Goal: Task Accomplishment & Management: Manage account settings

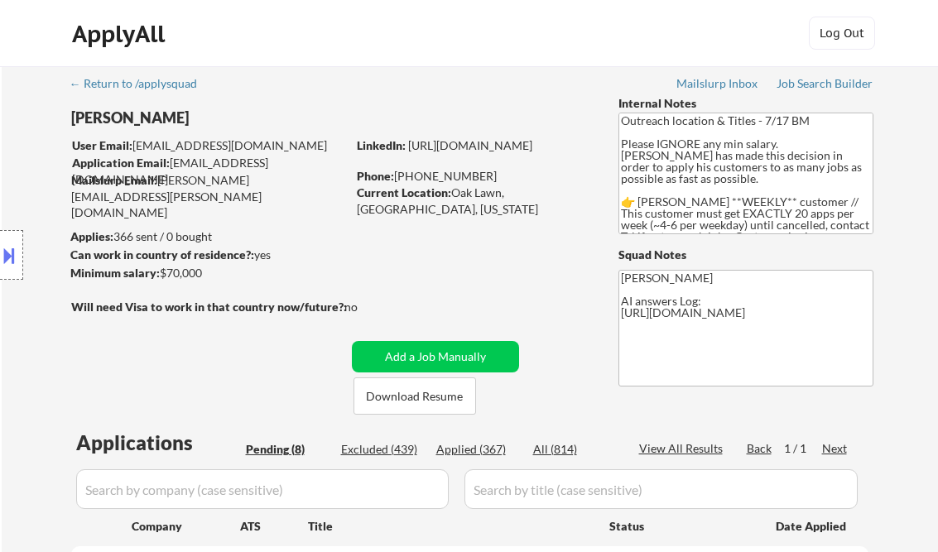
select select ""pending""
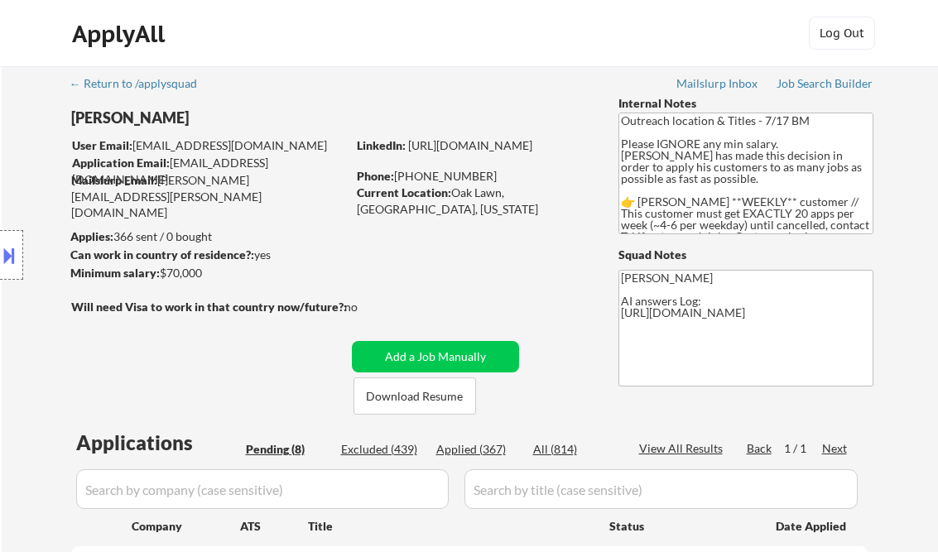
select select ""pending""
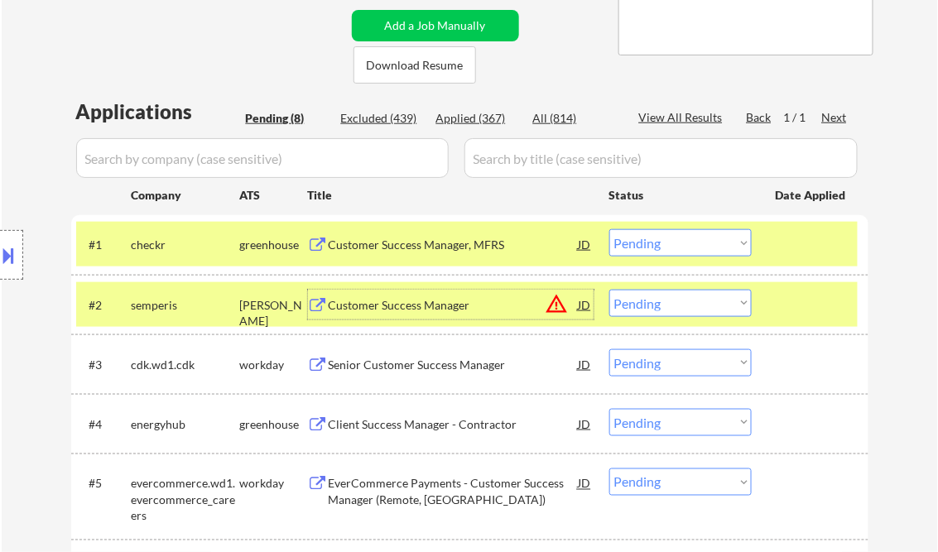
drag, startPoint x: 710, startPoint y: 243, endPoint x: 724, endPoint y: 256, distance: 18.2
click at [710, 243] on select "Choose an option... Pending Applied Excluded (Questions) Excluded (Expired) Exc…" at bounding box center [680, 242] width 142 height 27
click at [609, 229] on select "Choose an option... Pending Applied Excluded (Questions) Excluded (Expired) Exc…" at bounding box center [680, 242] width 142 height 27
click at [479, 311] on div "Customer Success Manager" at bounding box center [454, 305] width 250 height 17
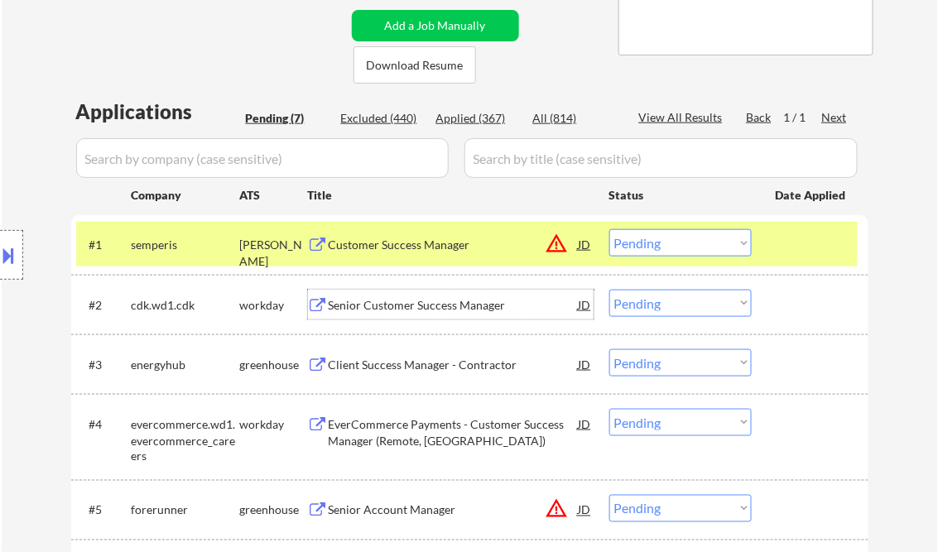
click at [4, 248] on button at bounding box center [9, 255] width 18 height 27
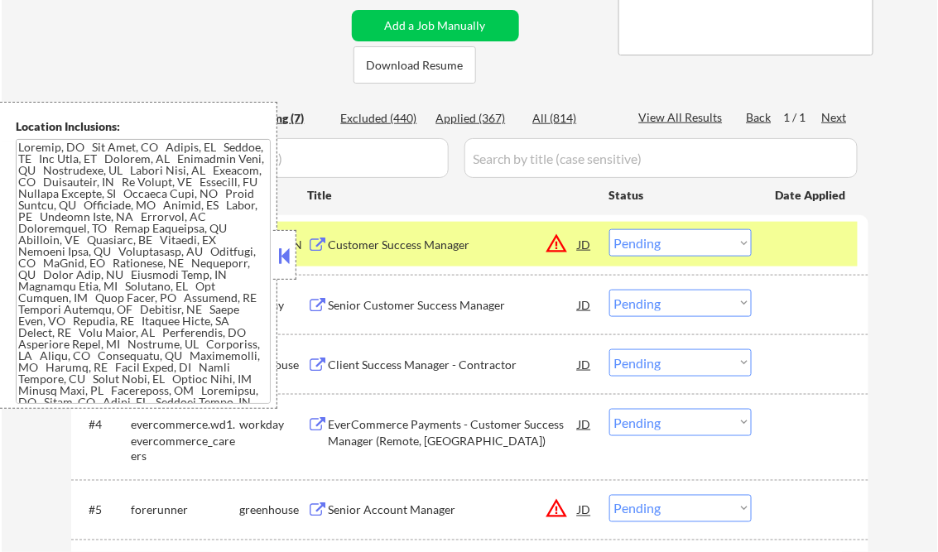
click at [282, 250] on button at bounding box center [285, 255] width 18 height 25
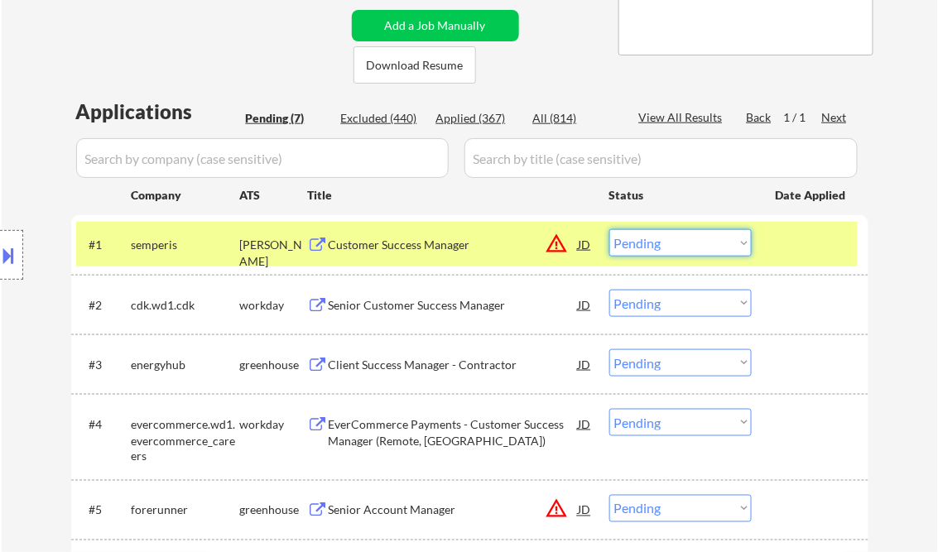
click at [691, 249] on select "Choose an option... Pending Applied Excluded (Questions) Excluded (Expired) Exc…" at bounding box center [680, 242] width 142 height 27
drag, startPoint x: 656, startPoint y: 241, endPoint x: 674, endPoint y: 257, distance: 24.1
click at [656, 241] on select "Choose an option... Pending Applied Excluded (Questions) Excluded (Expired) Exc…" at bounding box center [680, 242] width 142 height 27
click at [609, 229] on select "Choose an option... Pending Applied Excluded (Questions) Excluded (Expired) Exc…" at bounding box center [680, 242] width 142 height 27
click at [422, 311] on div "Senior Customer Success Manager" at bounding box center [454, 305] width 250 height 17
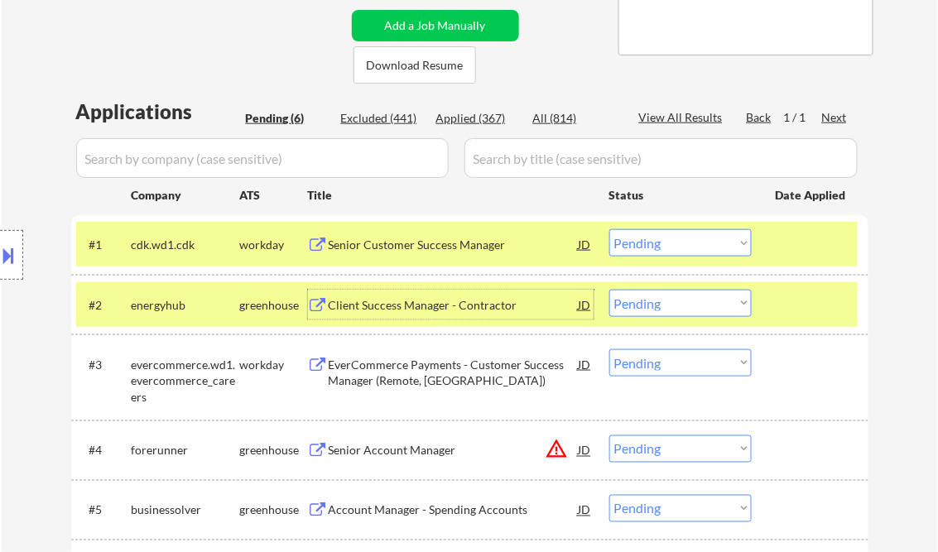
drag, startPoint x: 653, startPoint y: 242, endPoint x: 667, endPoint y: 258, distance: 21.2
click at [653, 242] on select "Choose an option... Pending Applied Excluded (Questions) Excluded (Expired) Exc…" at bounding box center [680, 242] width 142 height 27
click at [609, 229] on select "Choose an option... Pending Applied Excluded (Questions) Excluded (Expired) Exc…" at bounding box center [680, 242] width 142 height 27
click at [404, 301] on div "Client Success Manager - Contractor" at bounding box center [454, 305] width 250 height 17
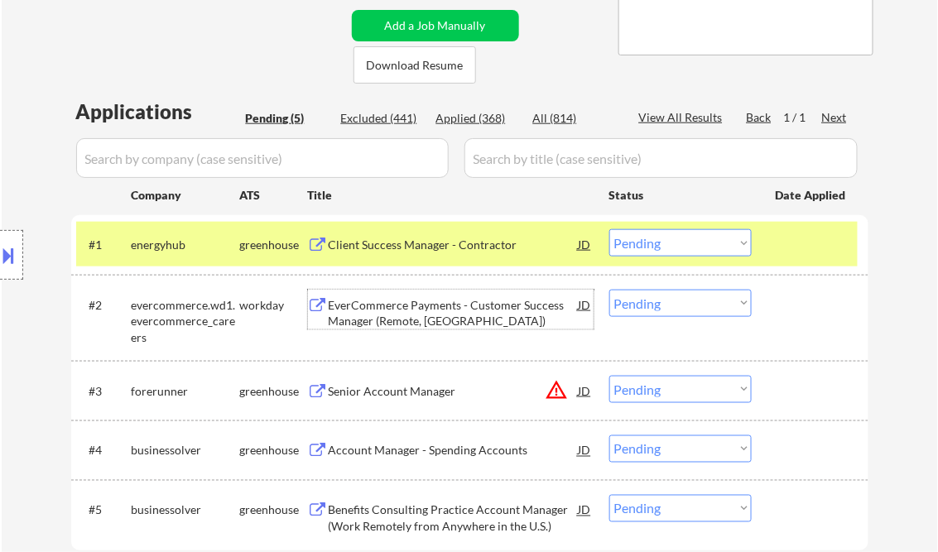
drag, startPoint x: 638, startPoint y: 248, endPoint x: 650, endPoint y: 256, distance: 14.2
click at [638, 248] on select "Choose an option... Pending Applied Excluded (Questions) Excluded (Expired) Exc…" at bounding box center [680, 242] width 142 height 27
click at [609, 229] on select "Choose an option... Pending Applied Excluded (Questions) Excluded (Expired) Exc…" at bounding box center [680, 242] width 142 height 27
click at [431, 318] on div "EverCommerce Payments - Customer Success Manager (Remote, [GEOGRAPHIC_DATA])" at bounding box center [454, 313] width 250 height 32
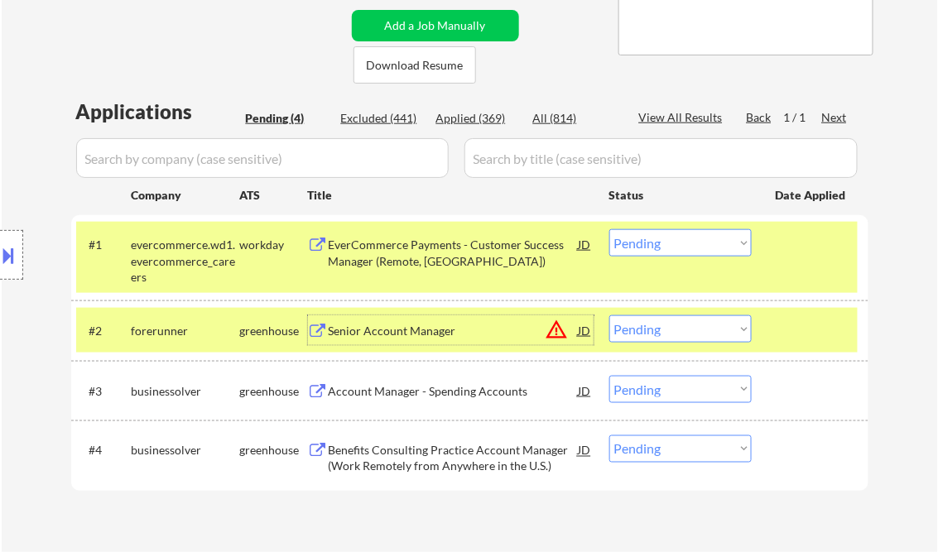
click at [674, 243] on select "Choose an option... Pending Applied Excluded (Questions) Excluded (Expired) Exc…" at bounding box center [680, 242] width 142 height 27
click at [609, 229] on select "Choose an option... Pending Applied Excluded (Questions) Excluded (Expired) Exc…" at bounding box center [680, 242] width 142 height 27
click at [372, 338] on div "Senior Account Manager" at bounding box center [454, 331] width 250 height 17
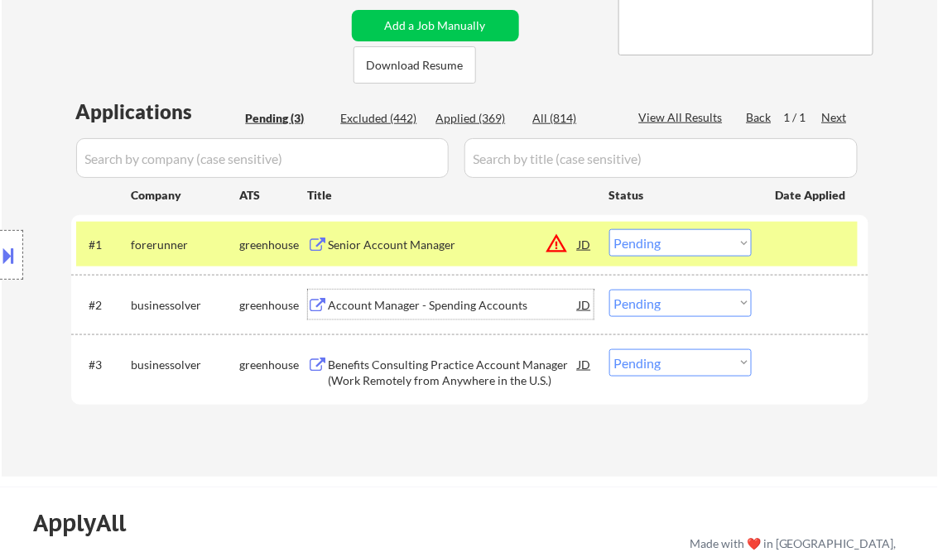
drag, startPoint x: 660, startPoint y: 245, endPoint x: 683, endPoint y: 258, distance: 26.3
click at [660, 245] on select "Choose an option... Pending Applied Excluded (Questions) Excluded (Expired) Exc…" at bounding box center [680, 242] width 142 height 27
click at [609, 229] on select "Choose an option... Pending Applied Excluded (Questions) Excluded (Expired) Exc…" at bounding box center [680, 242] width 142 height 27
click at [441, 306] on div "Account Manager - Spending Accounts" at bounding box center [454, 305] width 250 height 17
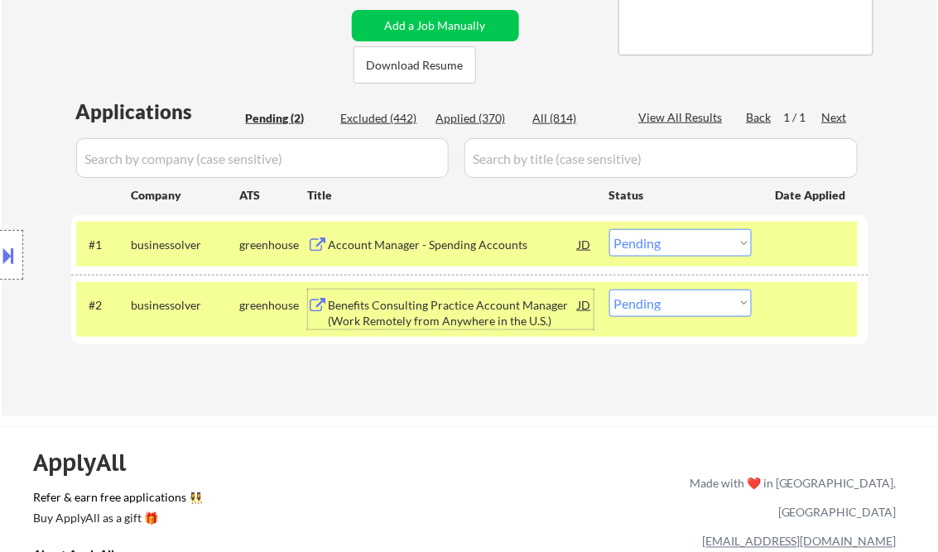
click at [697, 243] on select "Choose an option... Pending Applied Excluded (Questions) Excluded (Expired) Exc…" at bounding box center [680, 242] width 142 height 27
click at [609, 229] on select "Choose an option... Pending Applied Excluded (Questions) Excluded (Expired) Exc…" at bounding box center [680, 242] width 142 height 27
click at [441, 311] on div "Benefits Consulting Practice Account Manager (Work Remotely from Anywhere in th…" at bounding box center [454, 313] width 250 height 32
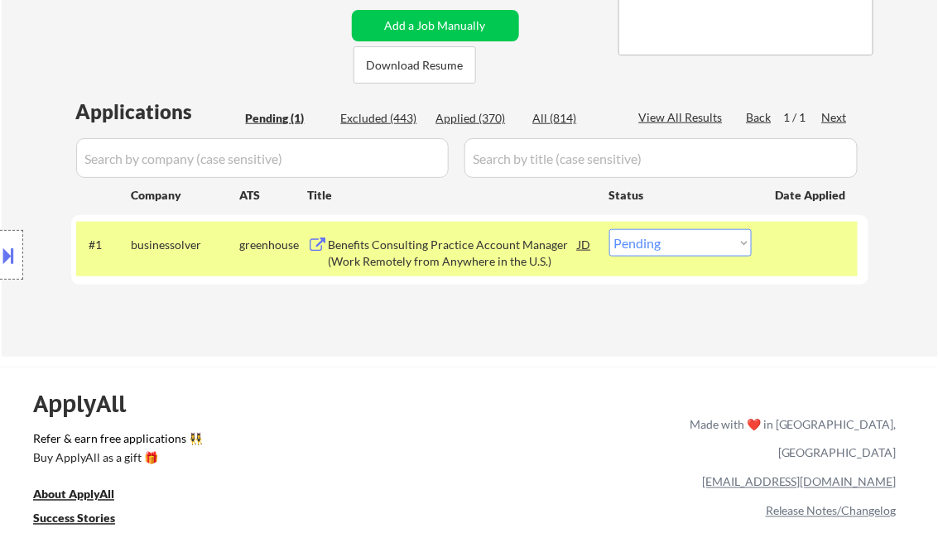
drag, startPoint x: 652, startPoint y: 242, endPoint x: 667, endPoint y: 258, distance: 22.2
click at [652, 242] on select "Choose an option... Pending Applied Excluded (Questions) Excluded (Expired) Exc…" at bounding box center [680, 242] width 142 height 27
select select ""excluded__expired_""
click at [609, 229] on select "Choose an option... Pending Applied Excluded (Questions) Excluded (Expired) Exc…" at bounding box center [680, 242] width 142 height 27
click at [468, 326] on div "← Return to /applysquad Mailslurp Inbox Job Search Builder [PERSON_NAME] User E…" at bounding box center [470, 39] width 826 height 609
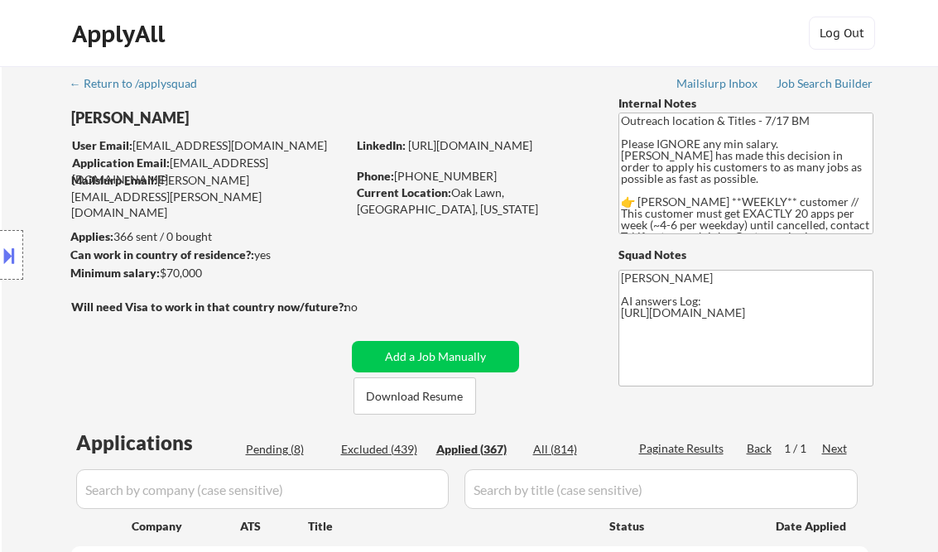
select select ""applied""
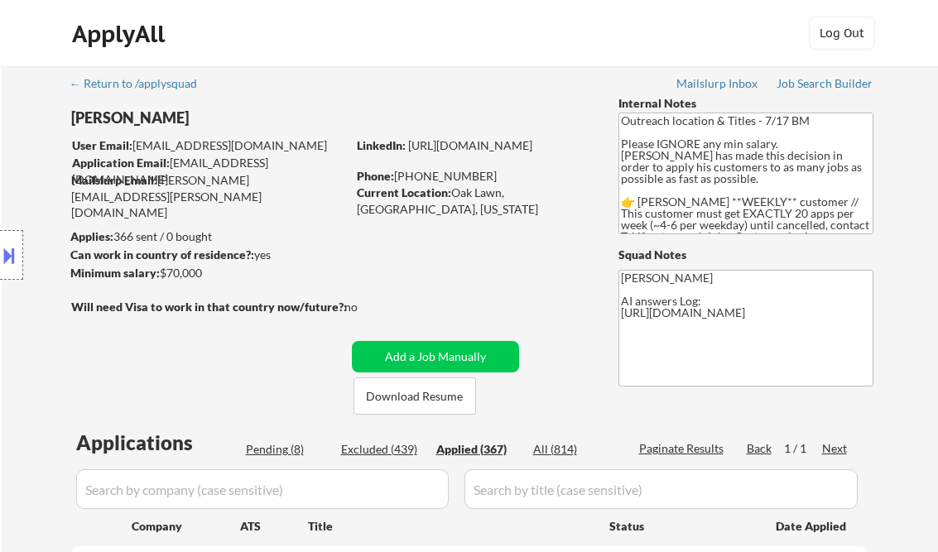
select select ""applied""
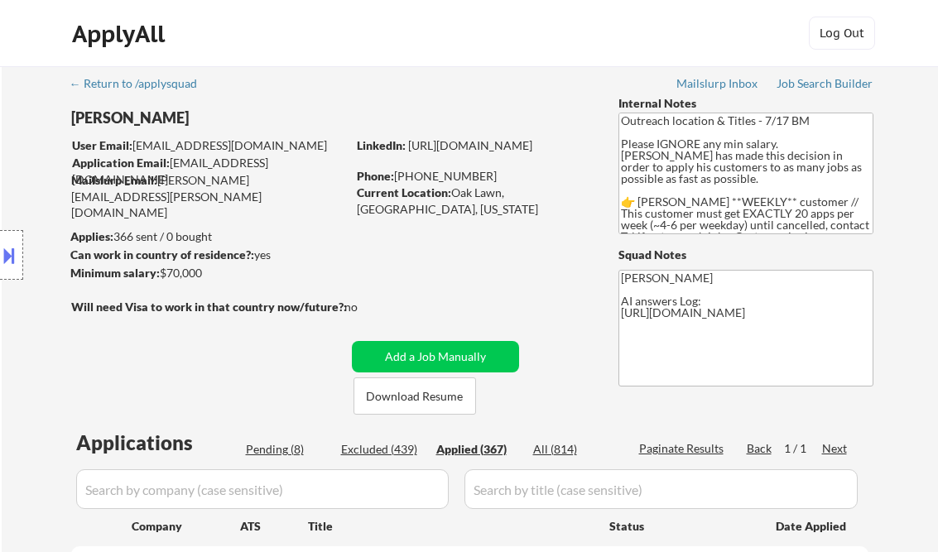
select select ""applied""
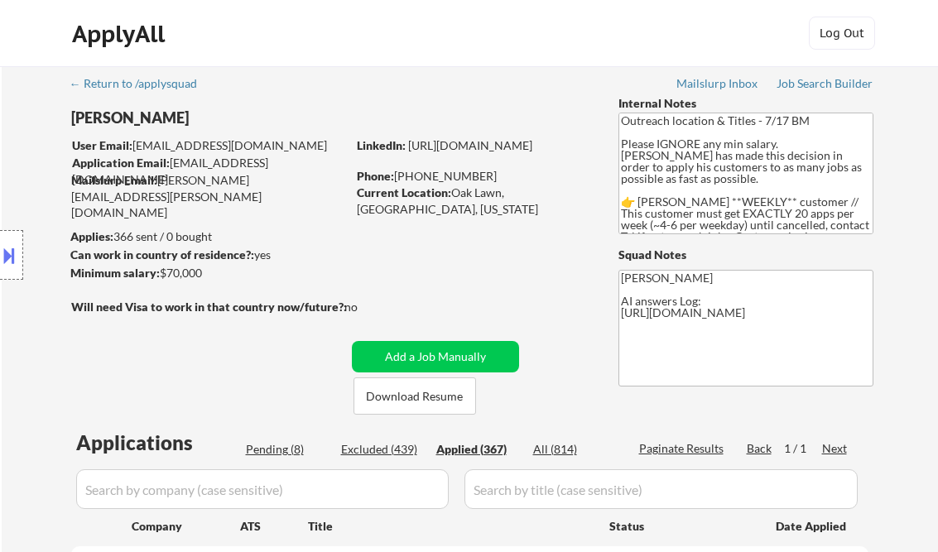
select select ""applied""
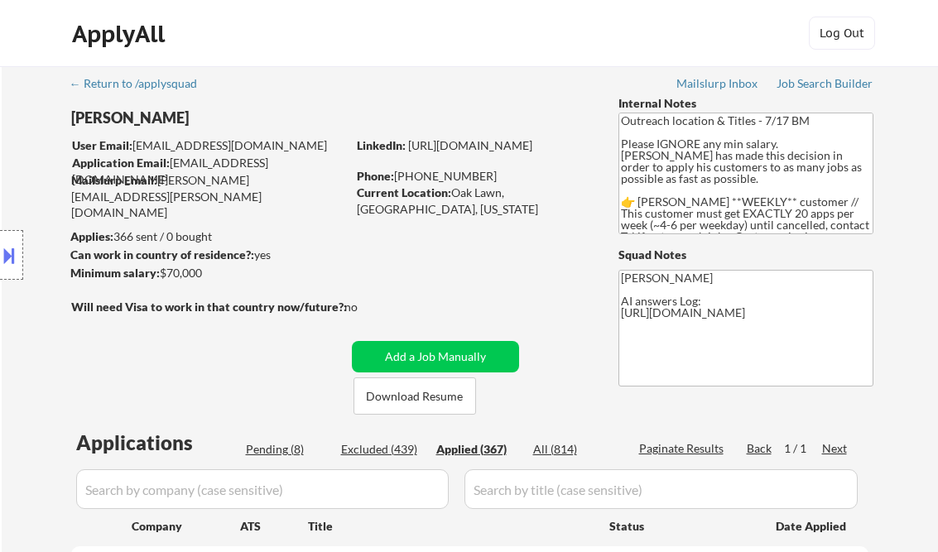
select select ""applied""
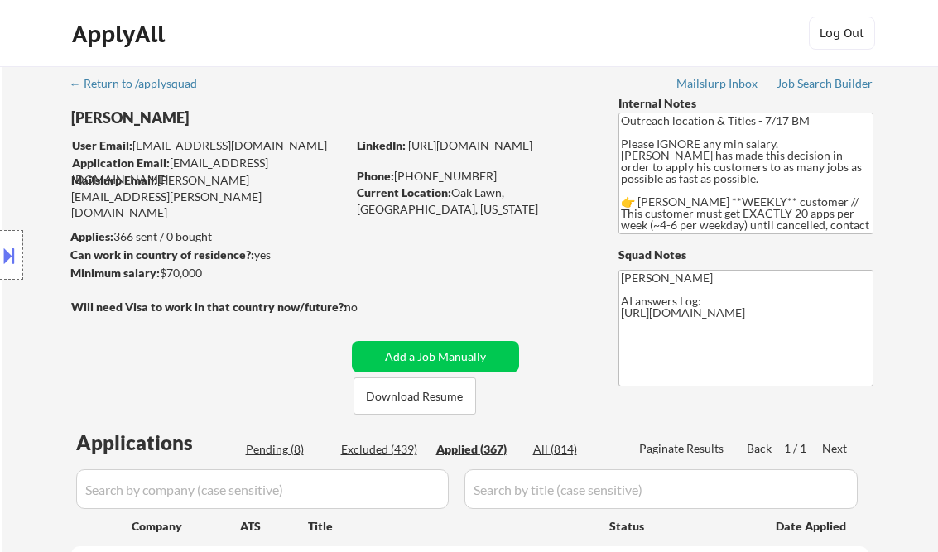
select select ""applied""
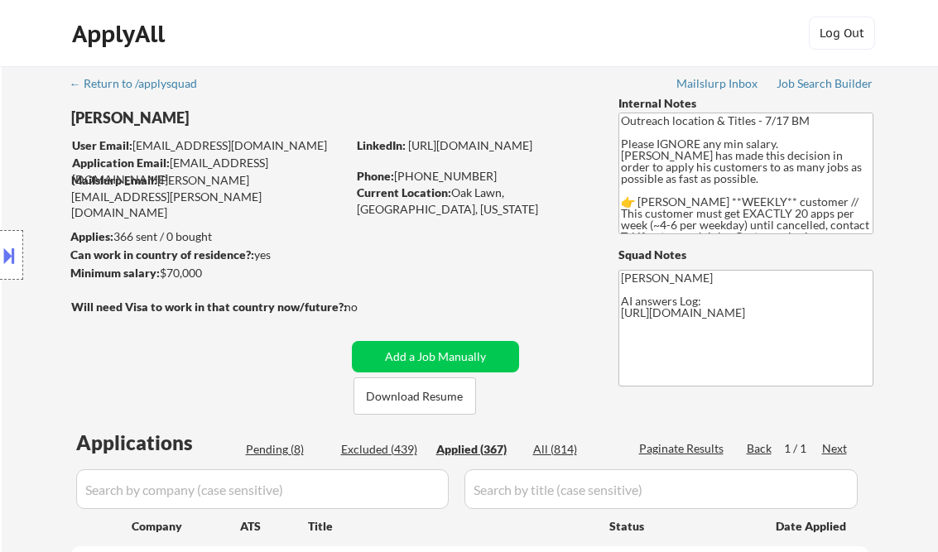
select select ""applied""
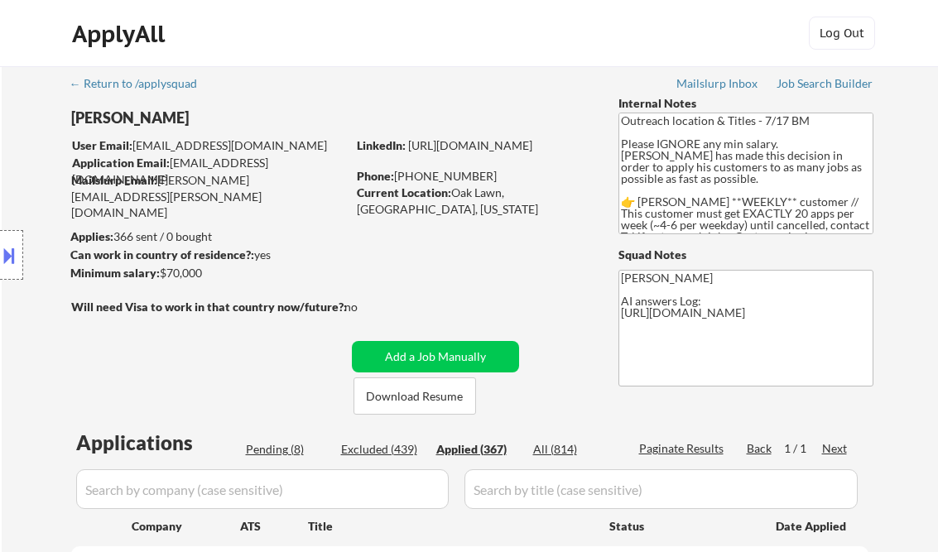
select select ""applied""
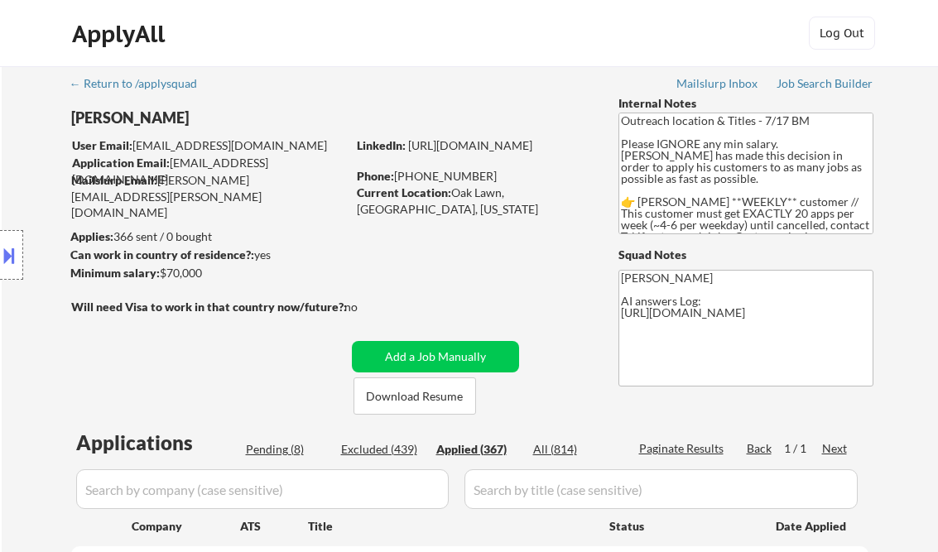
select select ""applied""
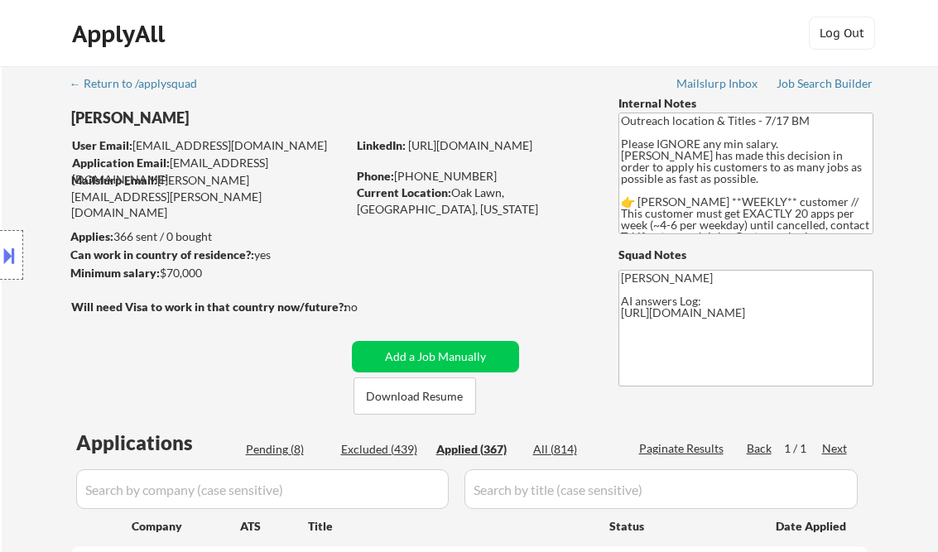
select select ""applied""
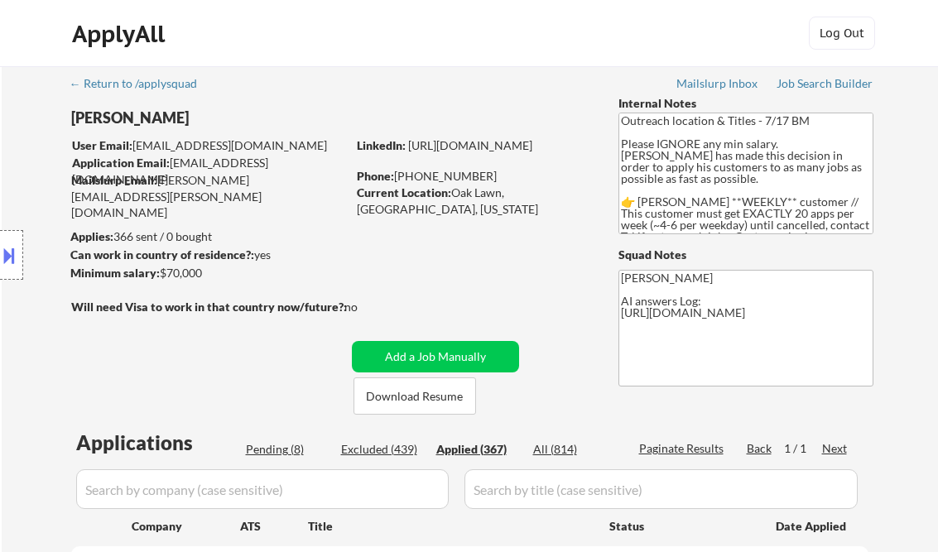
select select ""applied""
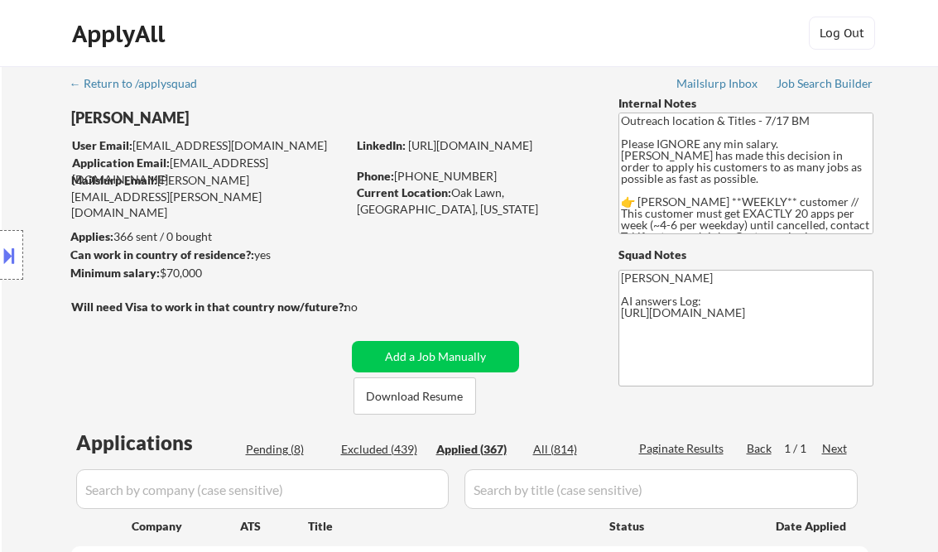
select select ""applied""
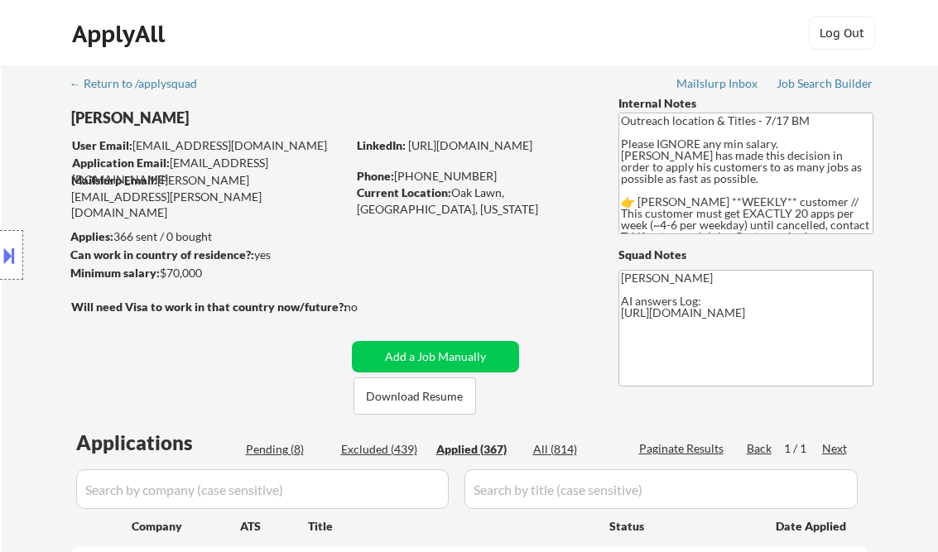
select select ""applied""
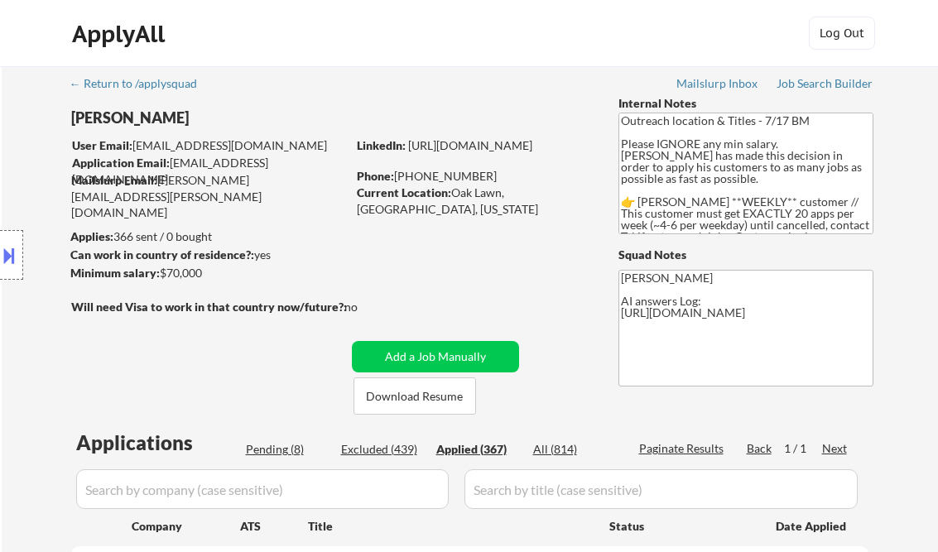
select select ""applied""
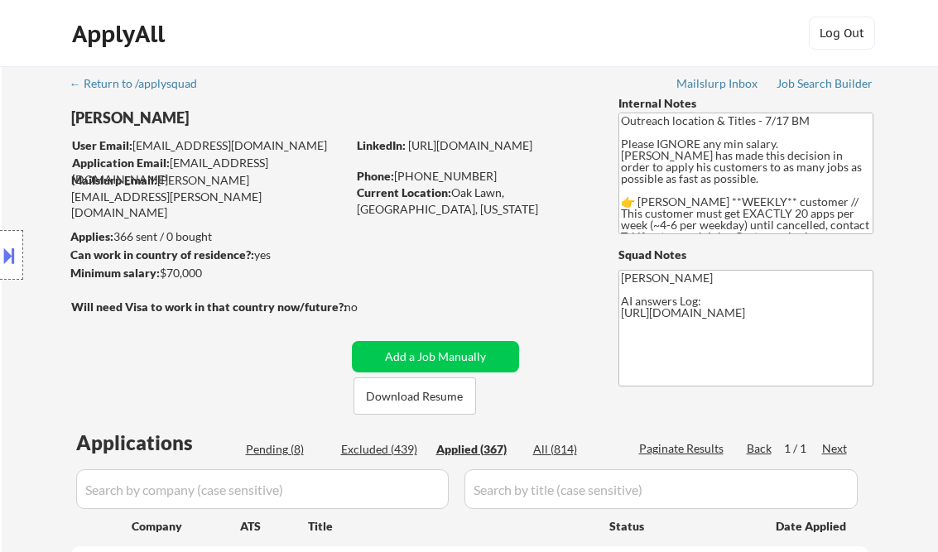
select select ""applied""
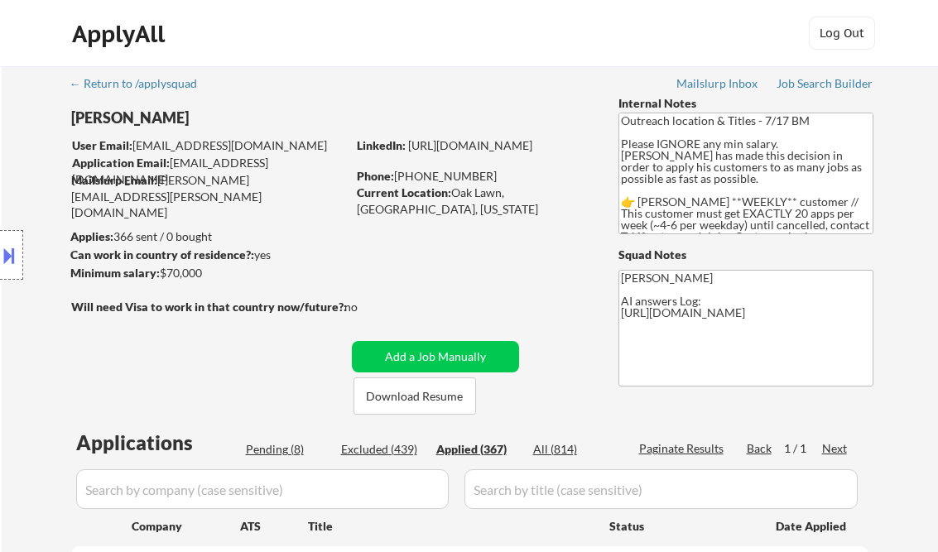
select select ""applied""
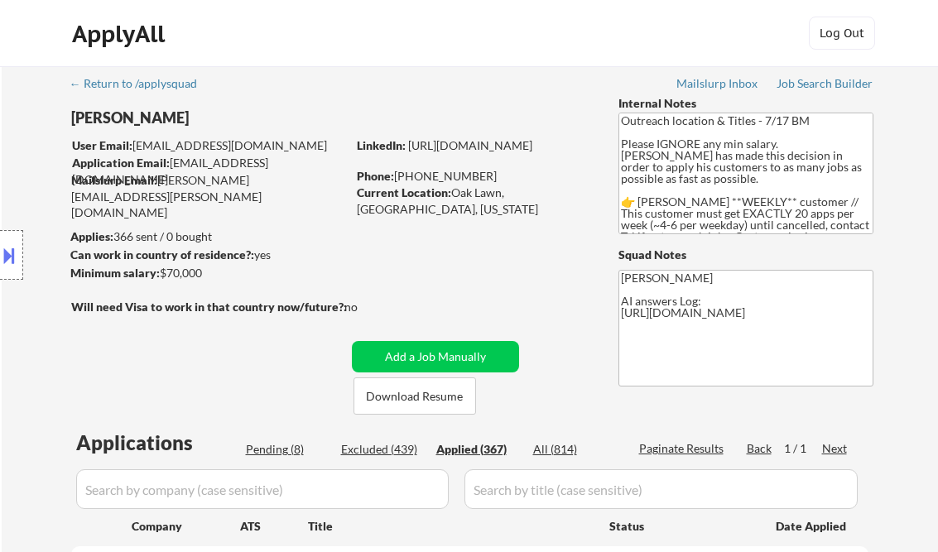
select select ""applied""
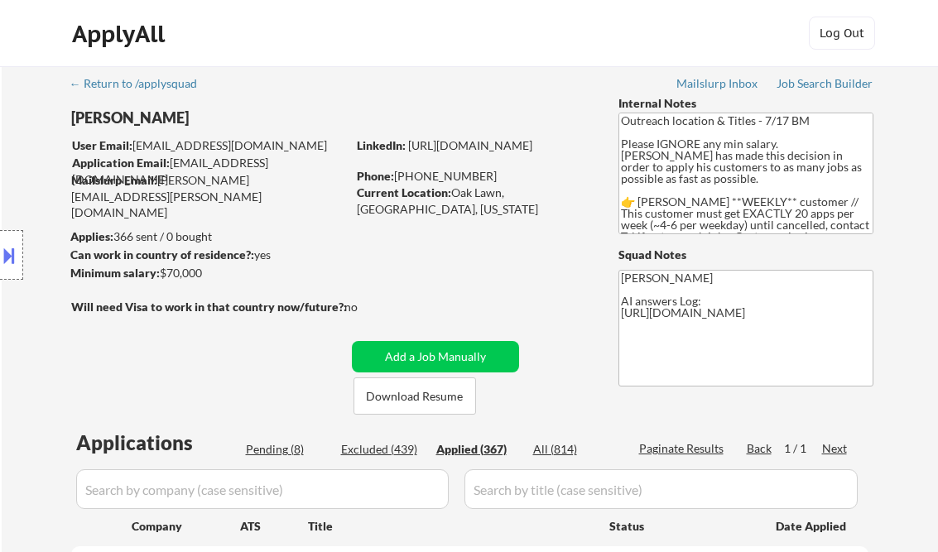
select select ""applied""
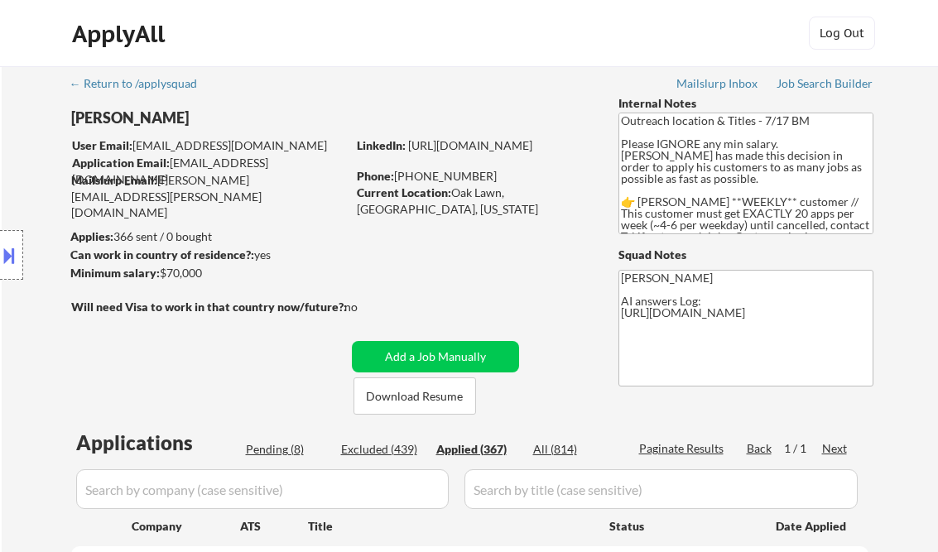
select select ""applied""
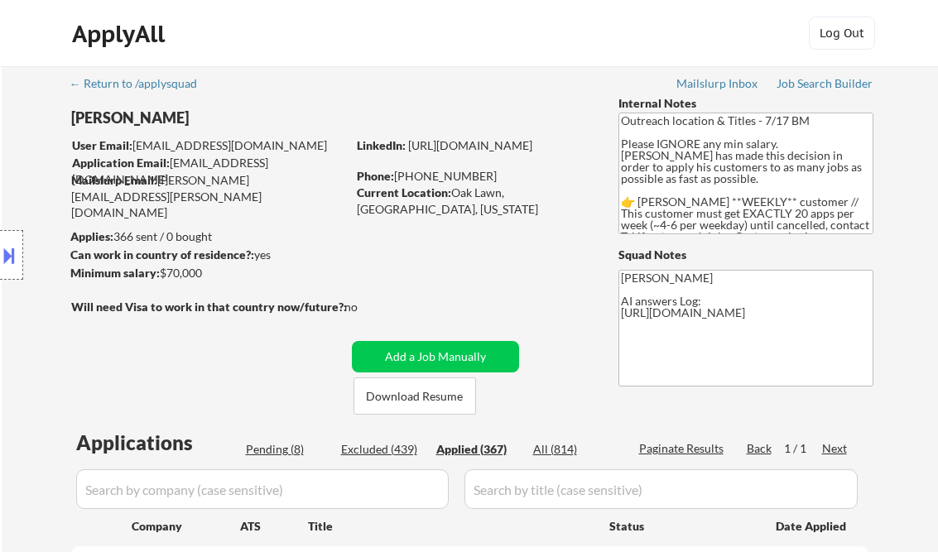
select select ""applied""
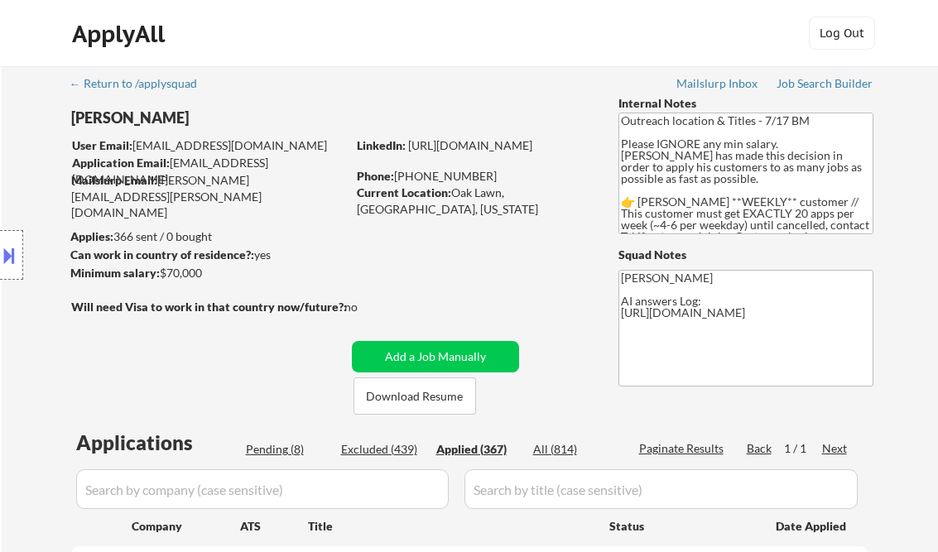
select select ""applied""
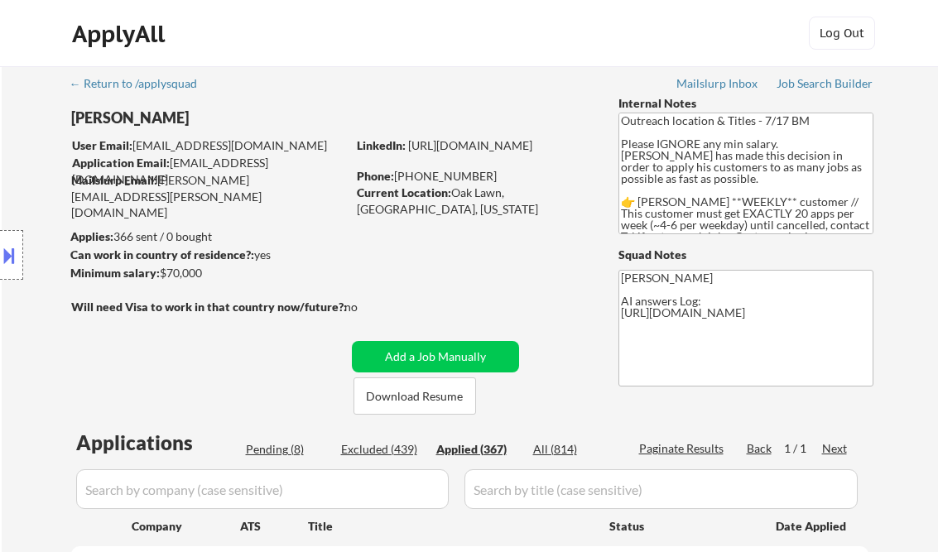
select select ""applied""
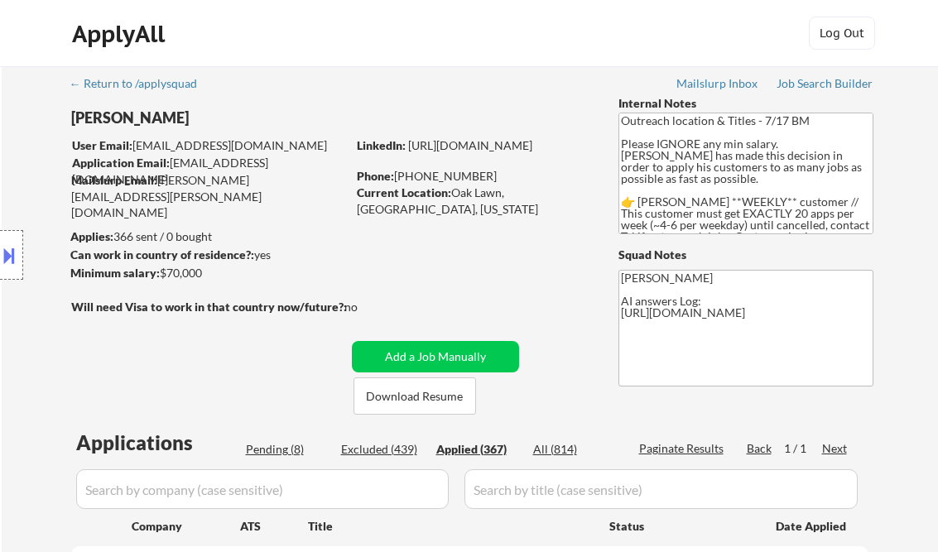
select select ""applied""
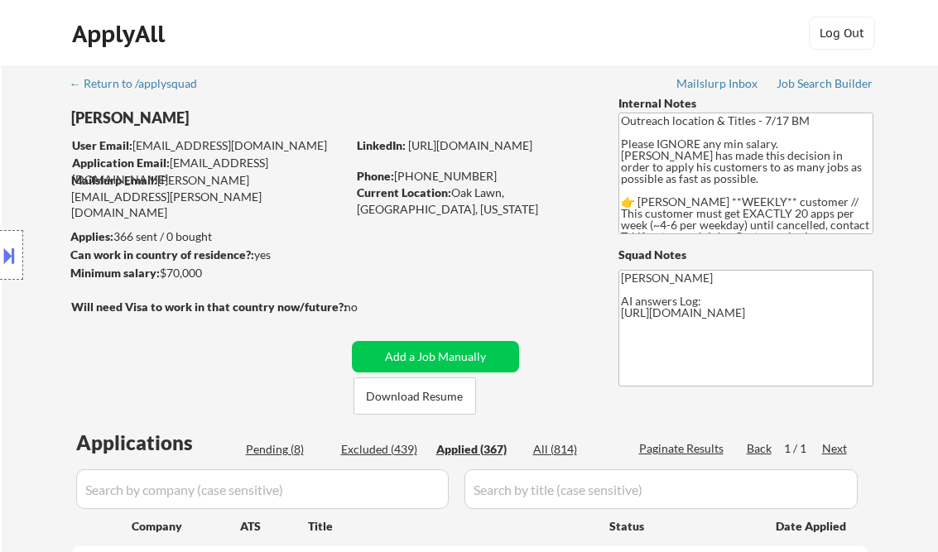
select select ""applied""
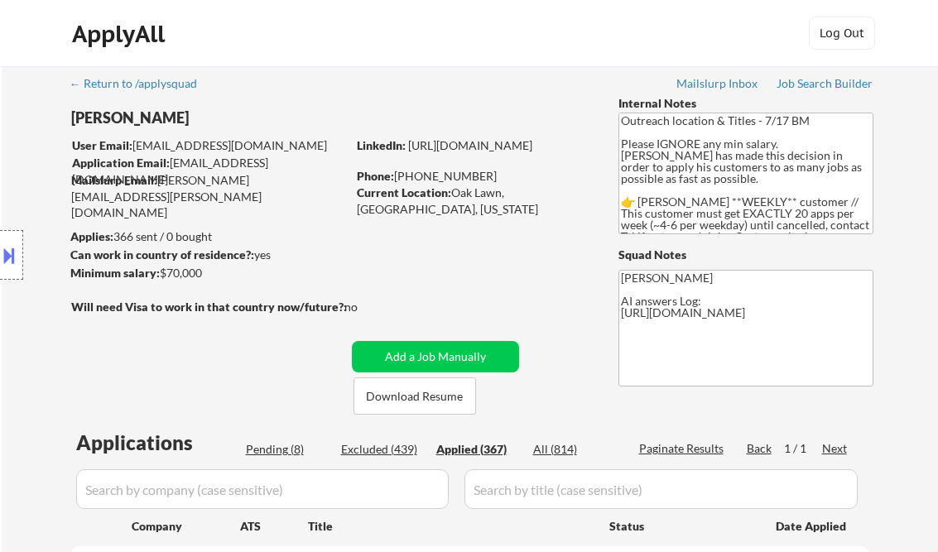
select select ""applied""
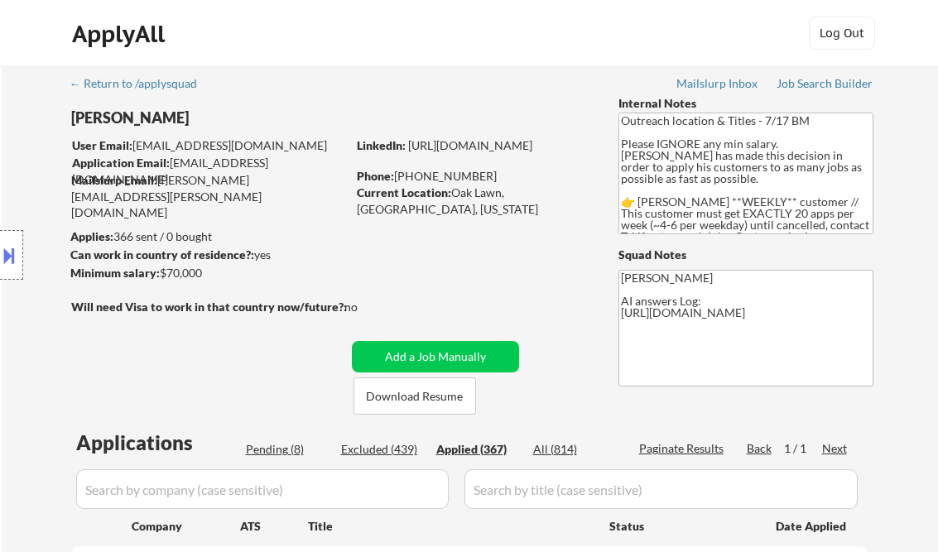
select select ""applied""
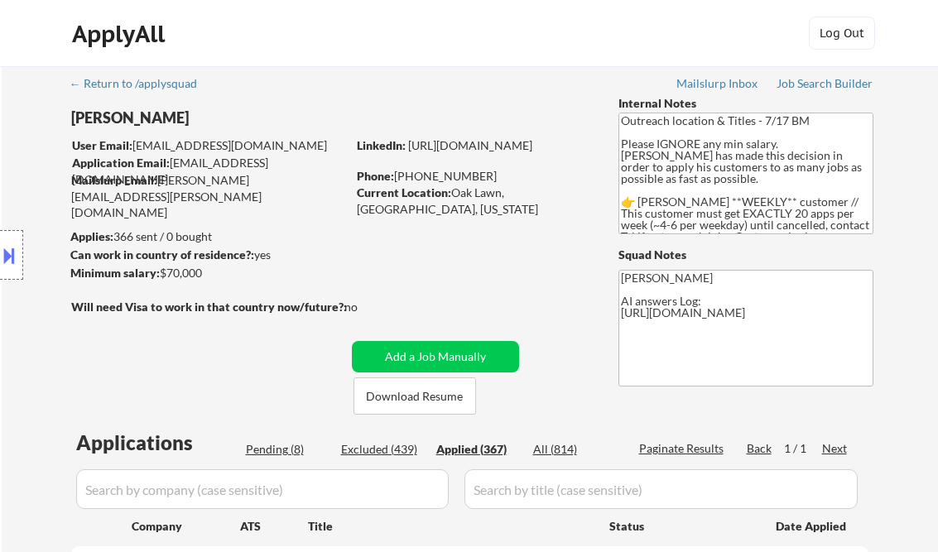
select select ""applied""
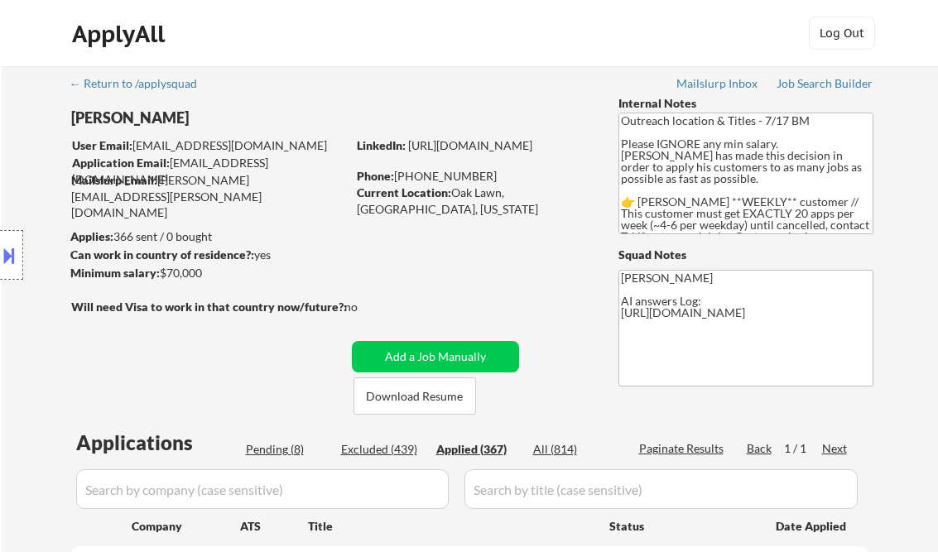
select select ""applied""
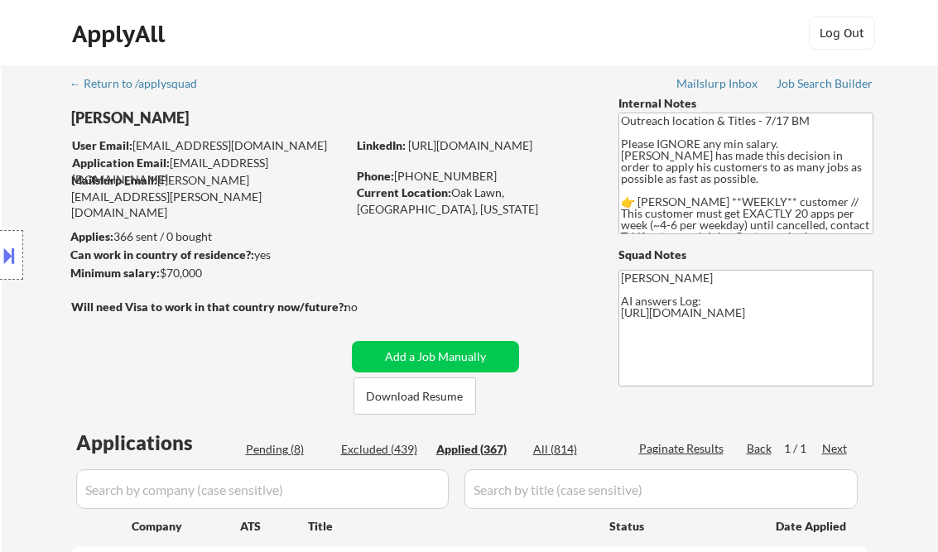
select select ""applied""
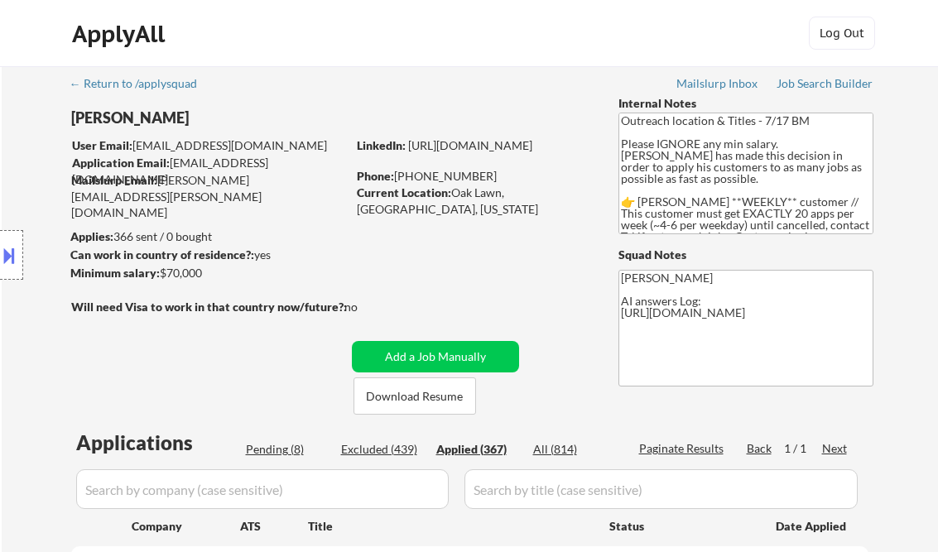
select select ""applied""
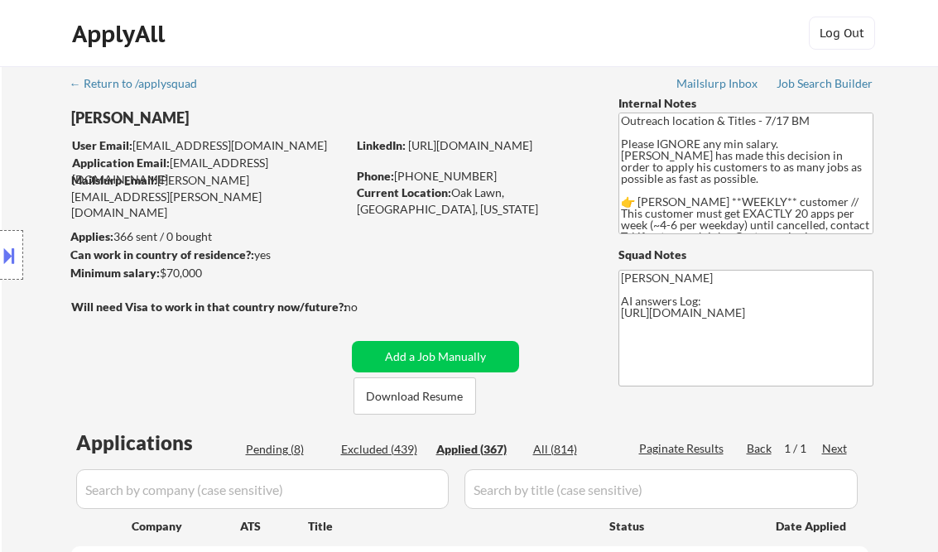
select select ""applied""
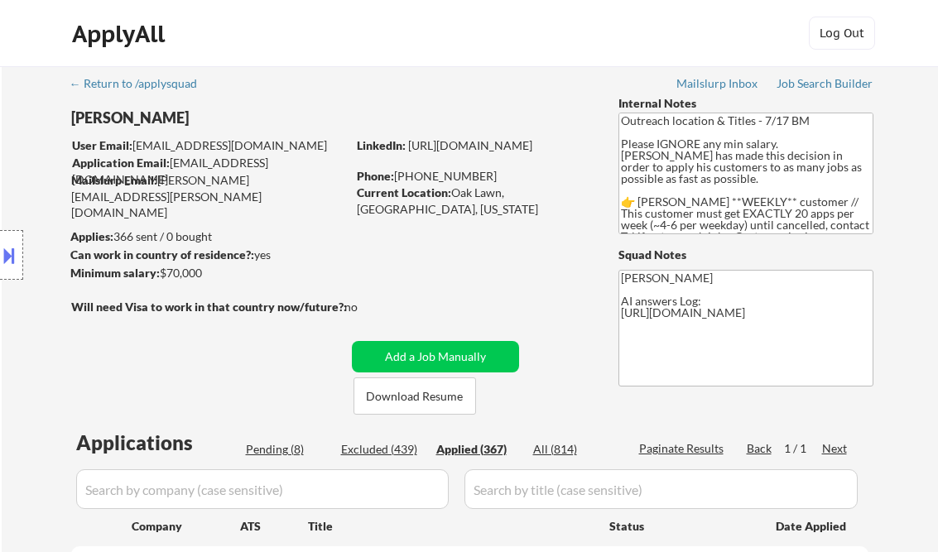
select select ""applied""
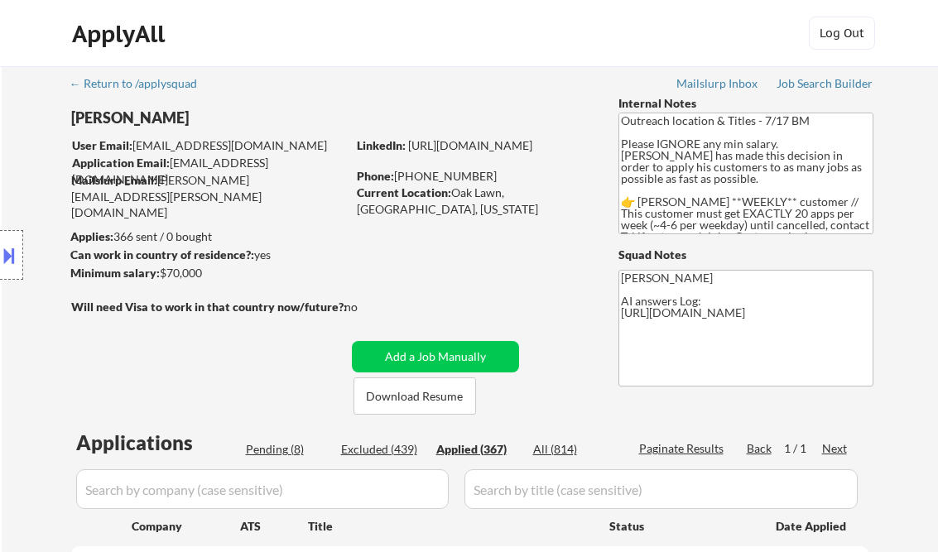
select select ""applied""
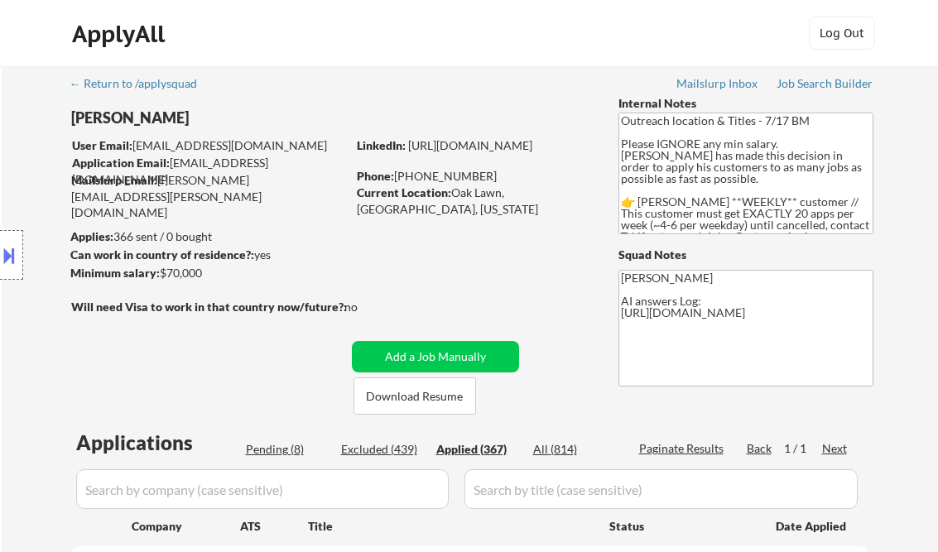
select select ""applied""
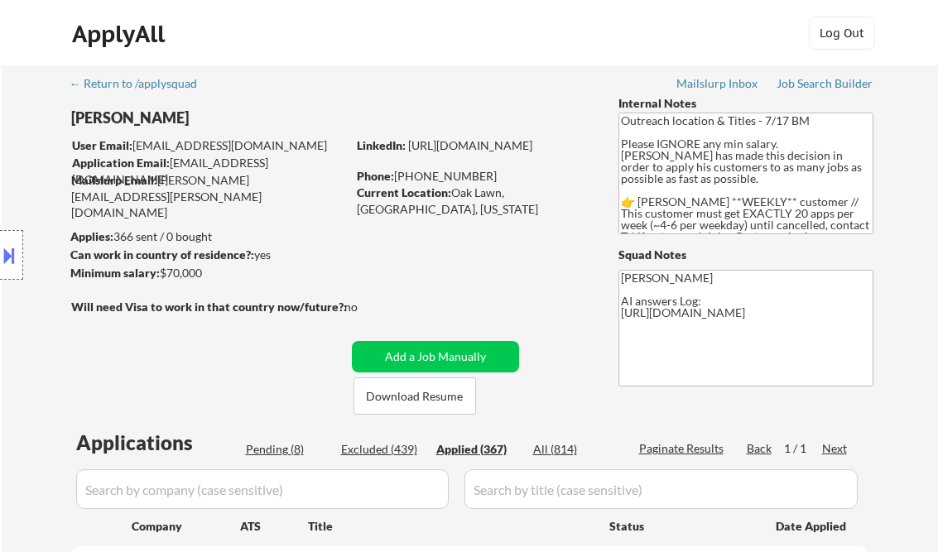
select select ""applied""
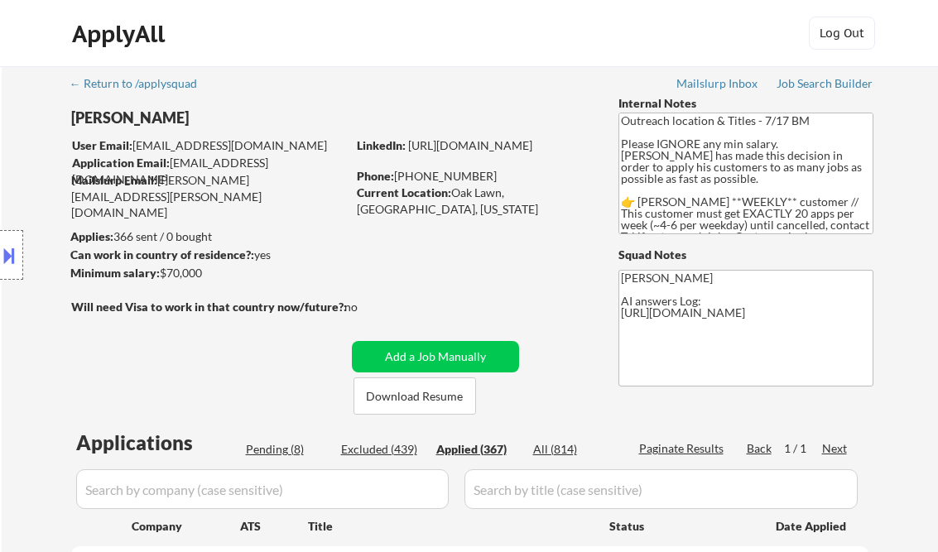
select select ""applied""
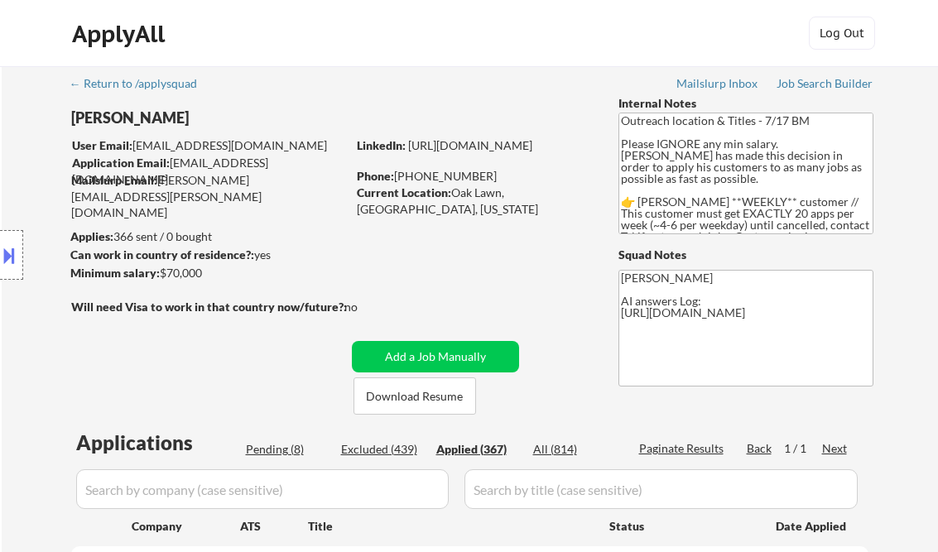
select select ""applied""
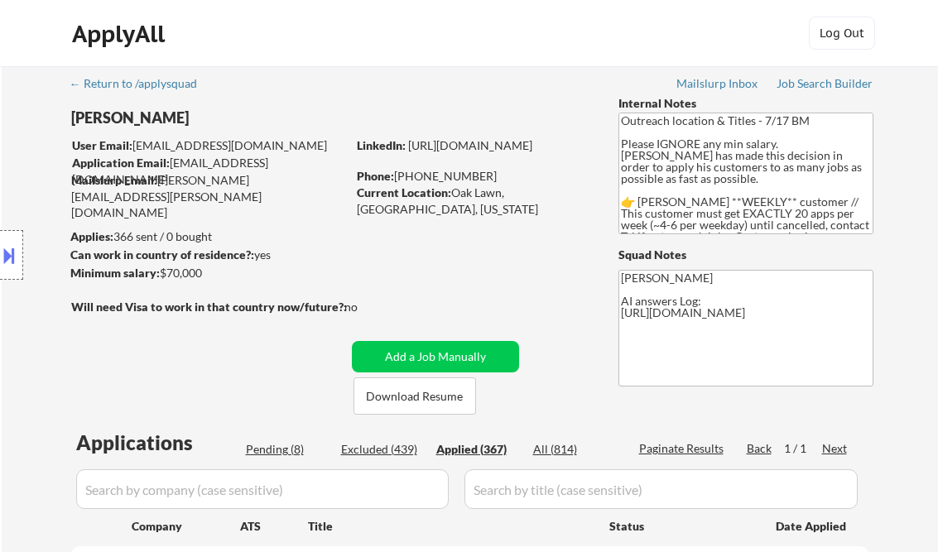
select select ""applied""
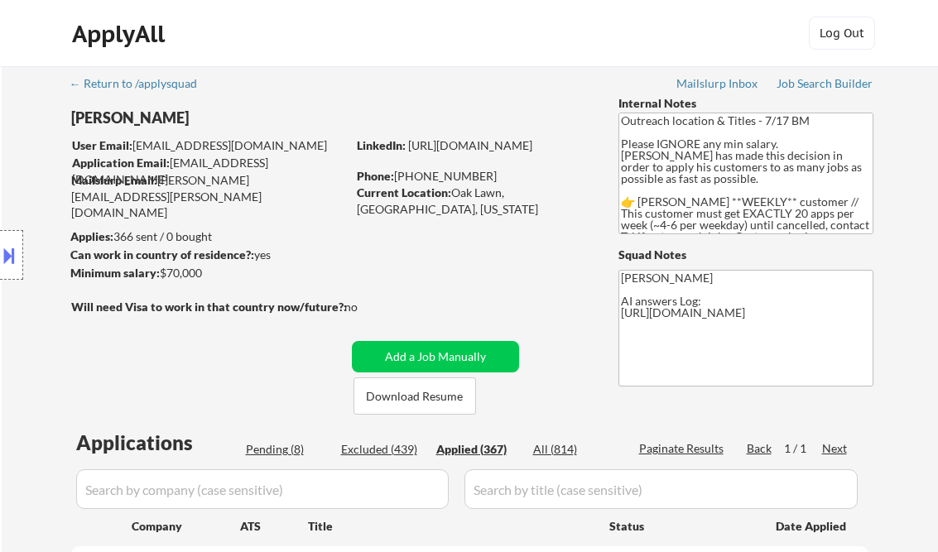
select select ""applied""
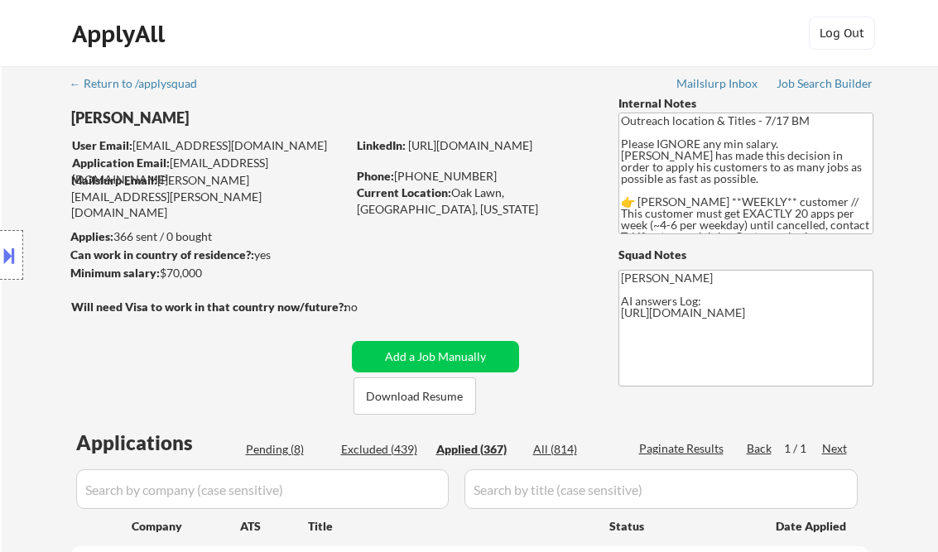
select select ""applied""
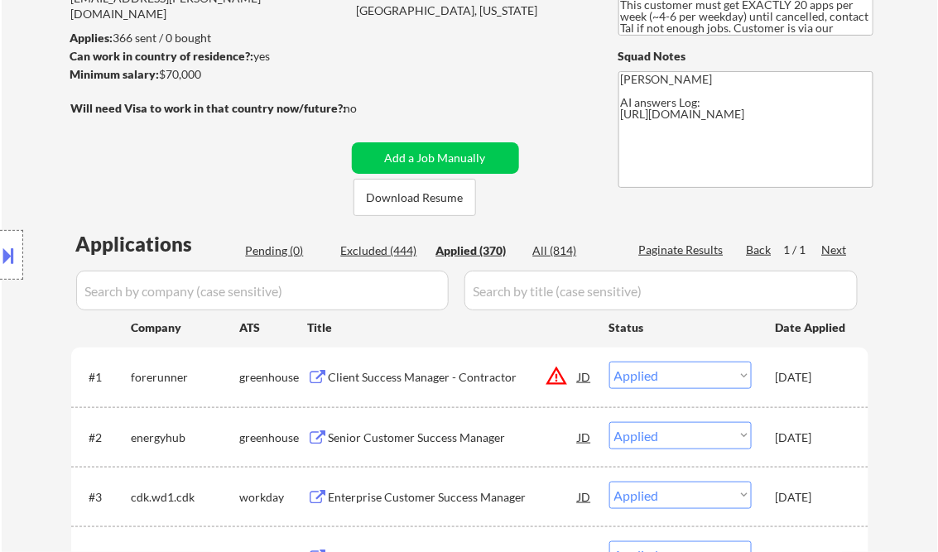
scroll to position [331, 0]
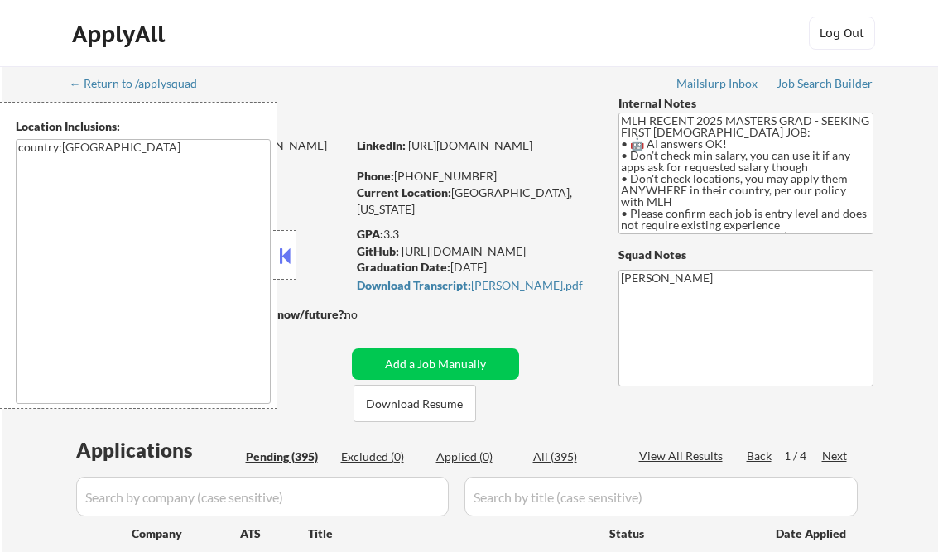
click at [286, 255] on button at bounding box center [285, 255] width 18 height 25
select select ""pending""
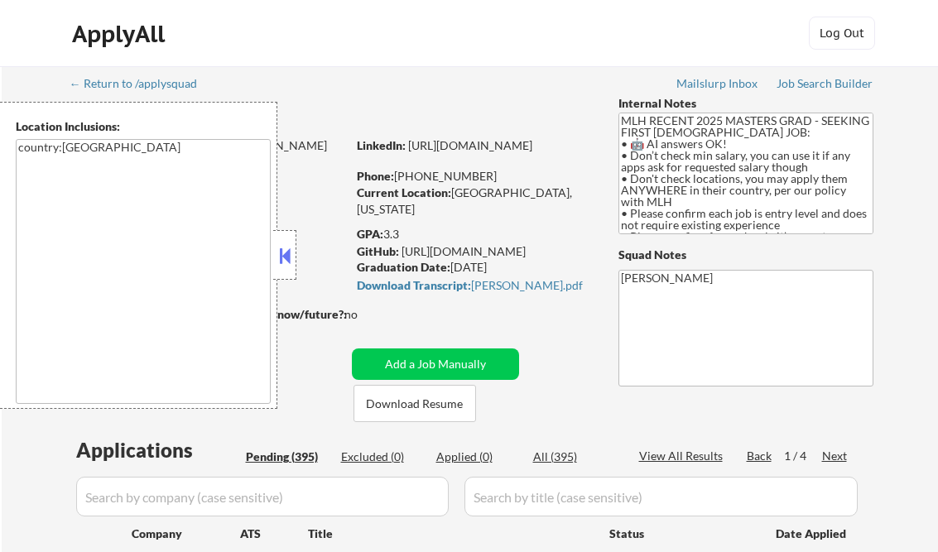
select select ""pending""
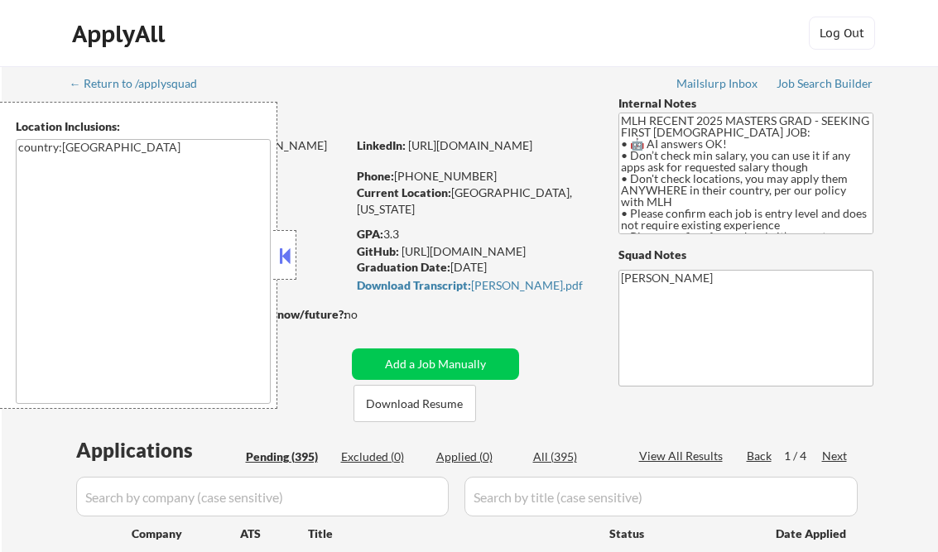
select select ""pending""
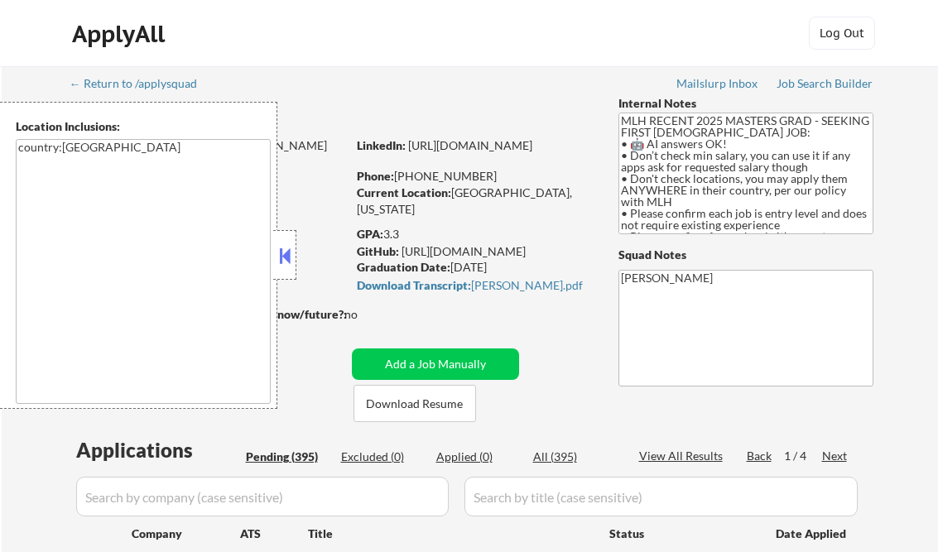
select select ""pending""
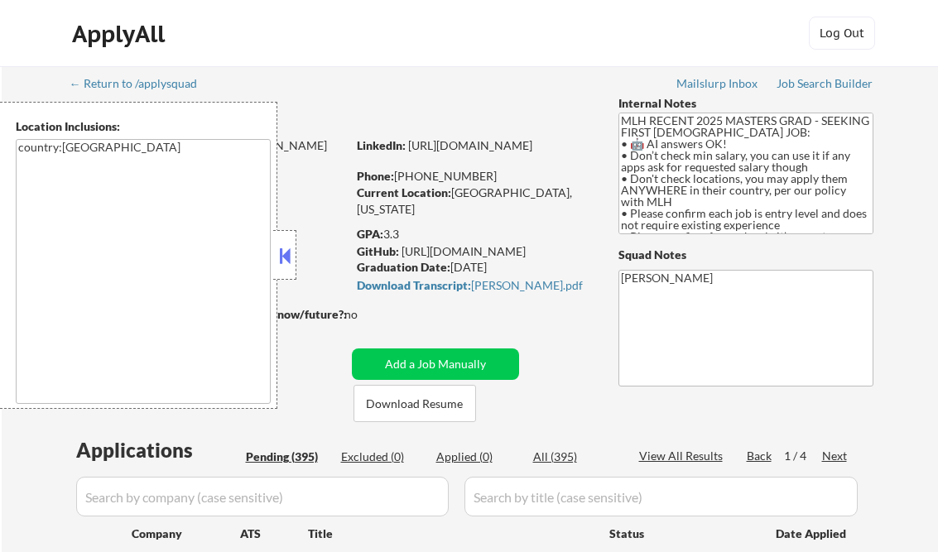
select select ""pending""
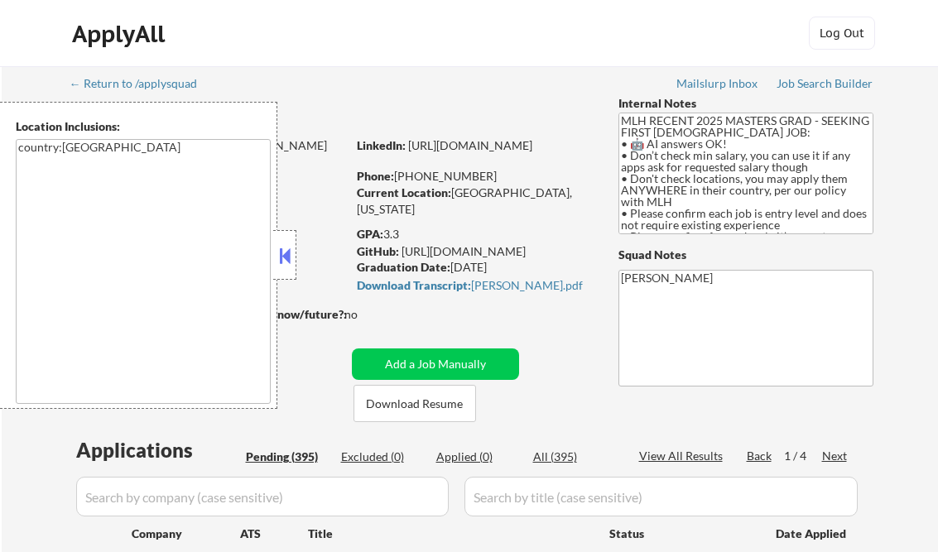
select select ""pending""
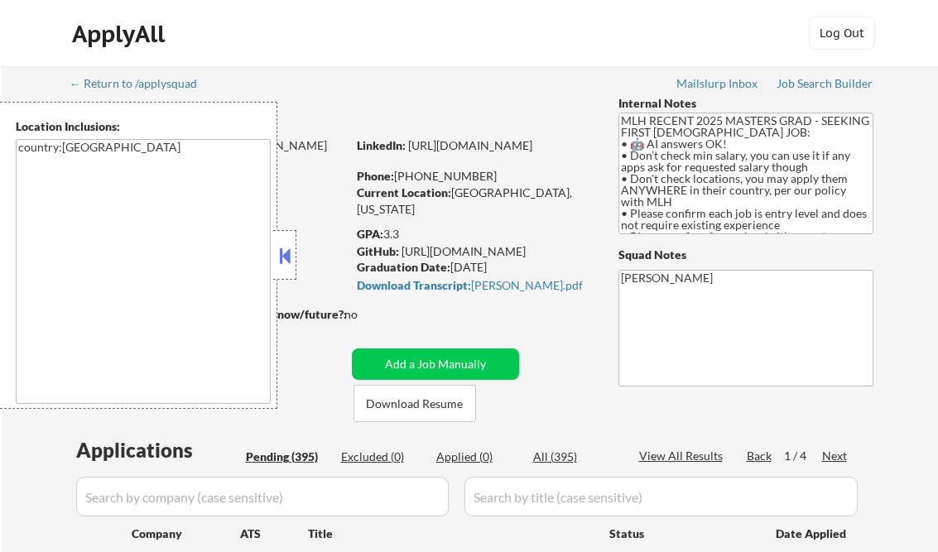
select select ""pending""
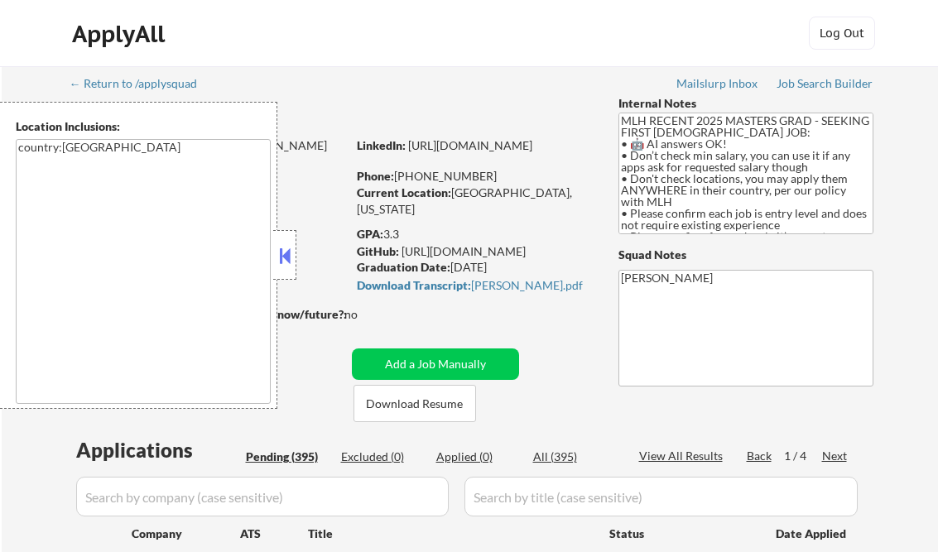
select select ""pending""
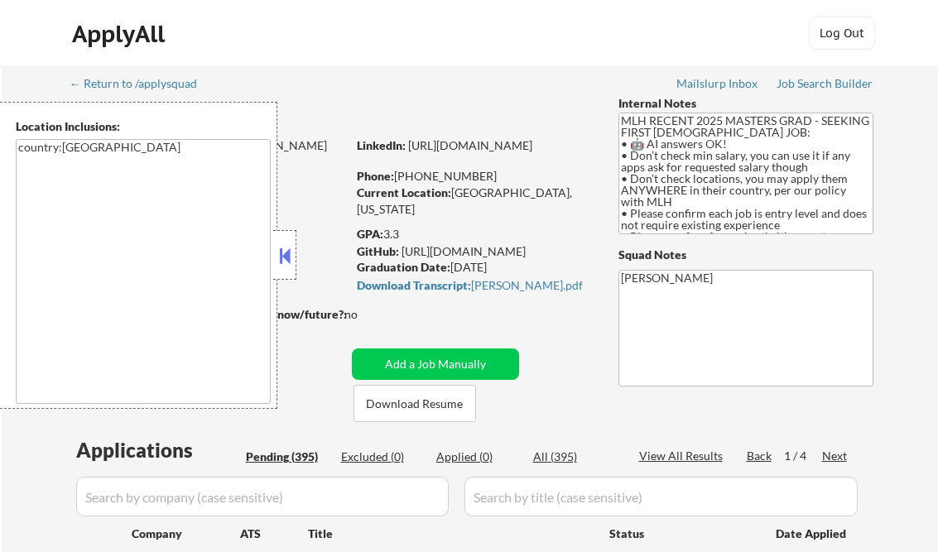
select select ""pending""
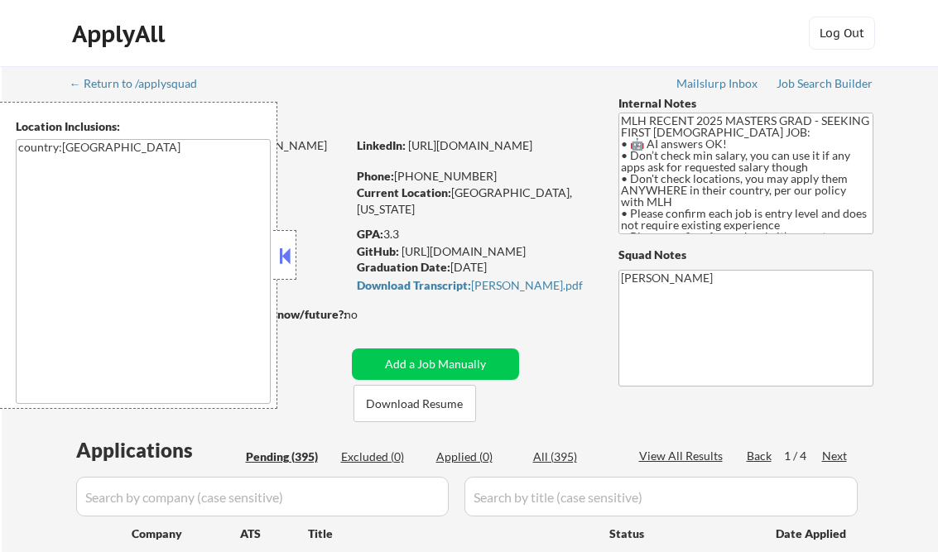
select select ""pending""
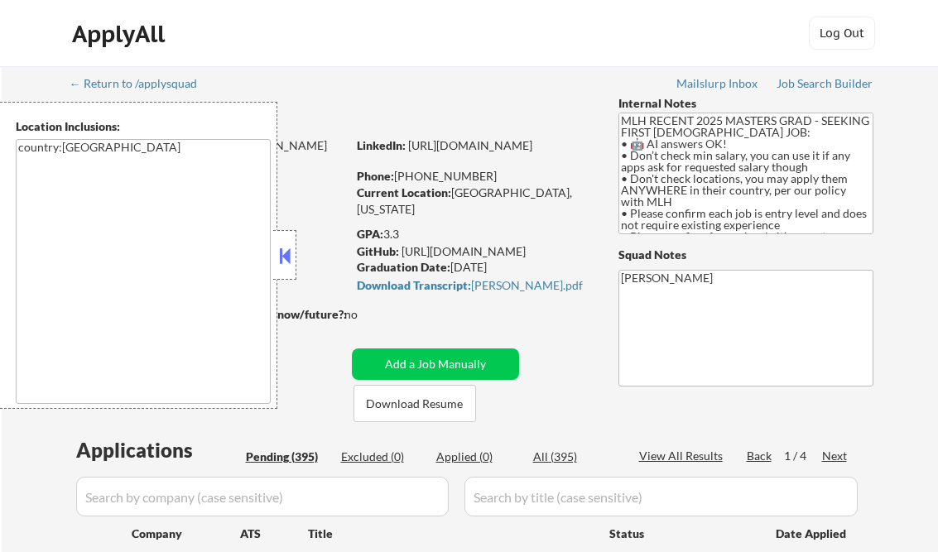
select select ""pending""
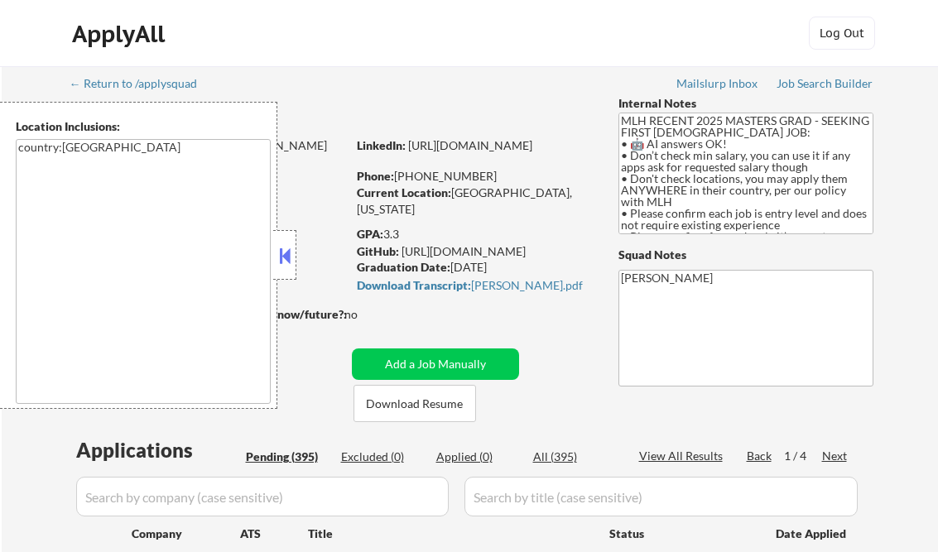
select select ""pending""
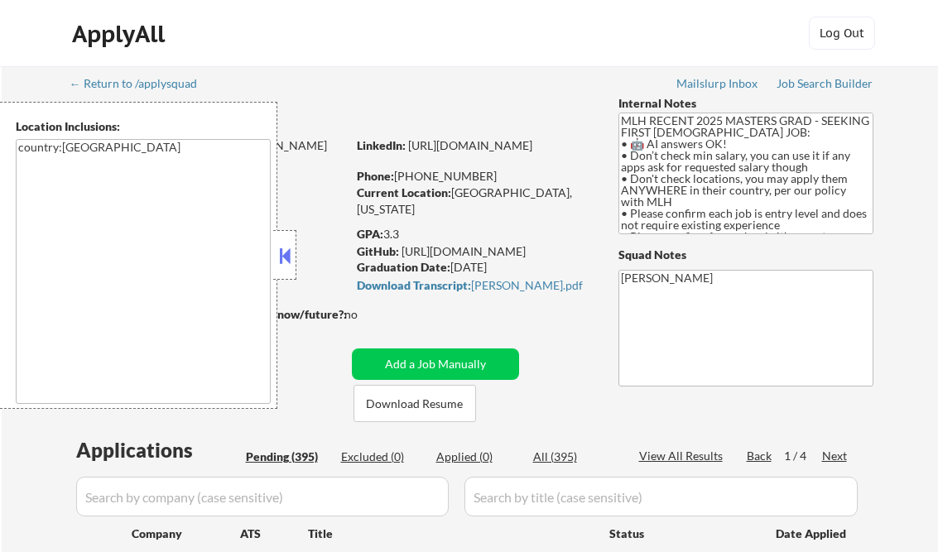
select select ""pending""
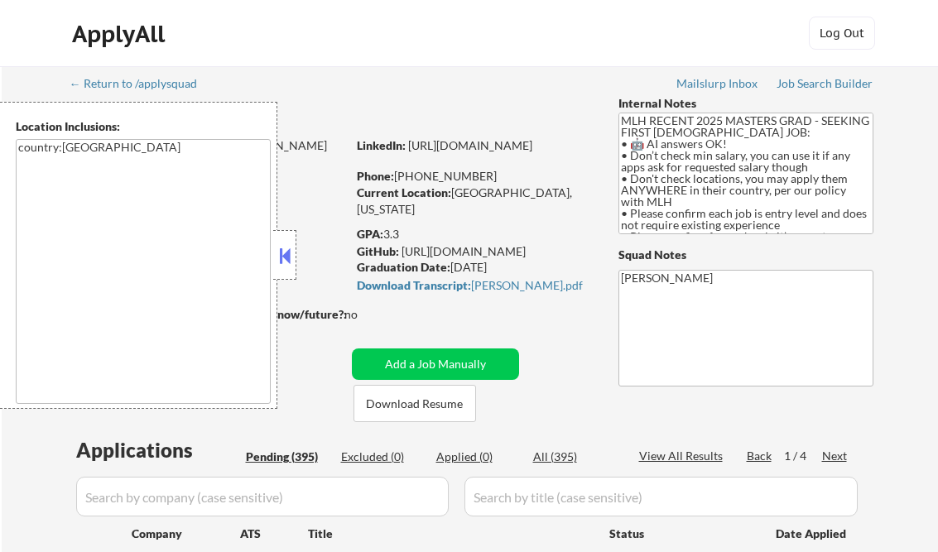
select select ""pending""
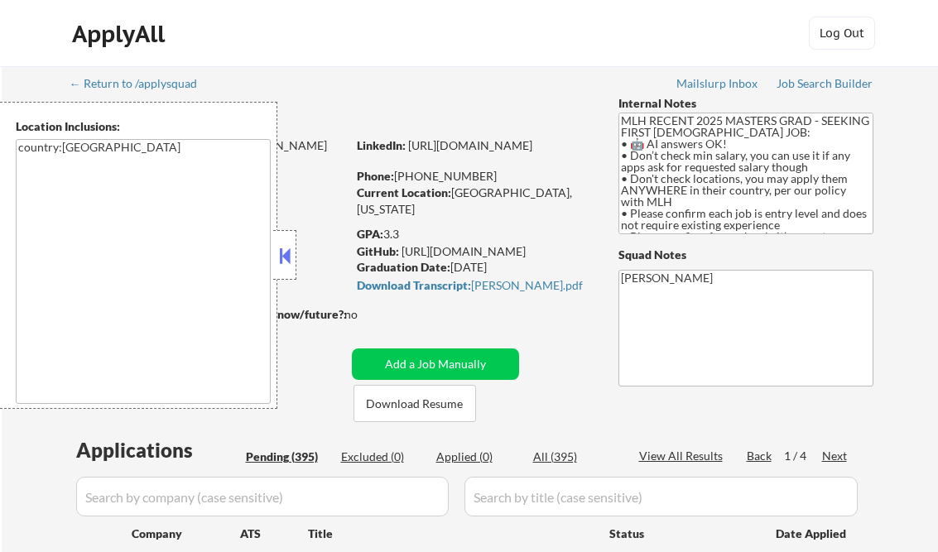
select select ""pending""
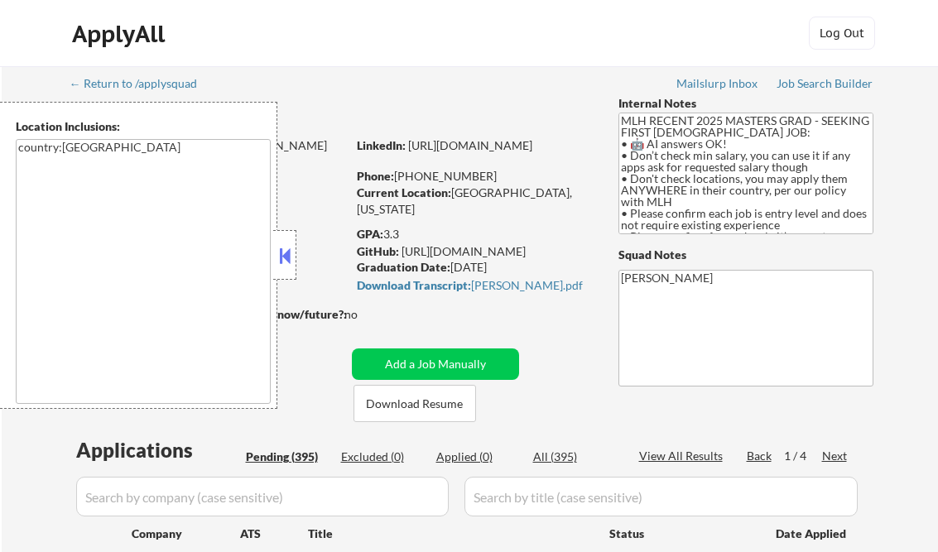
select select ""pending""
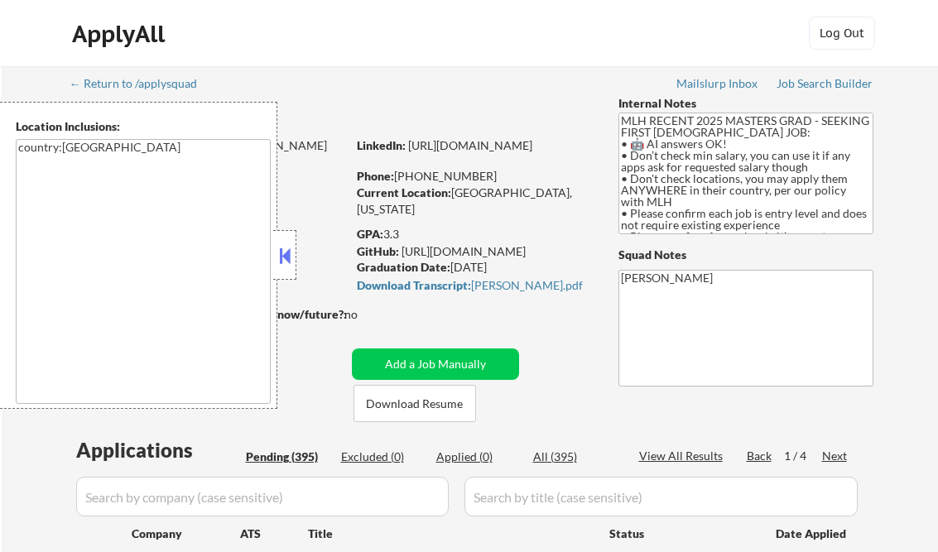
select select ""pending""
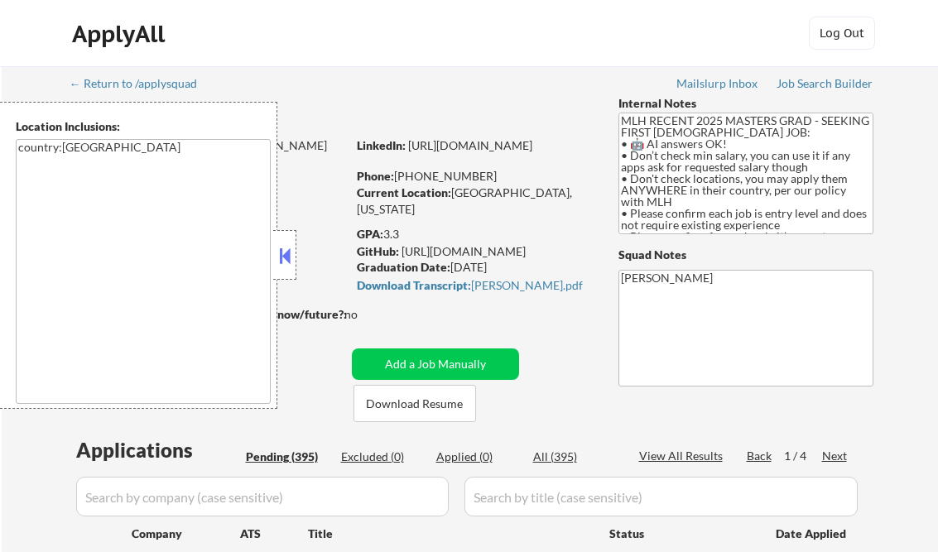
select select ""pending""
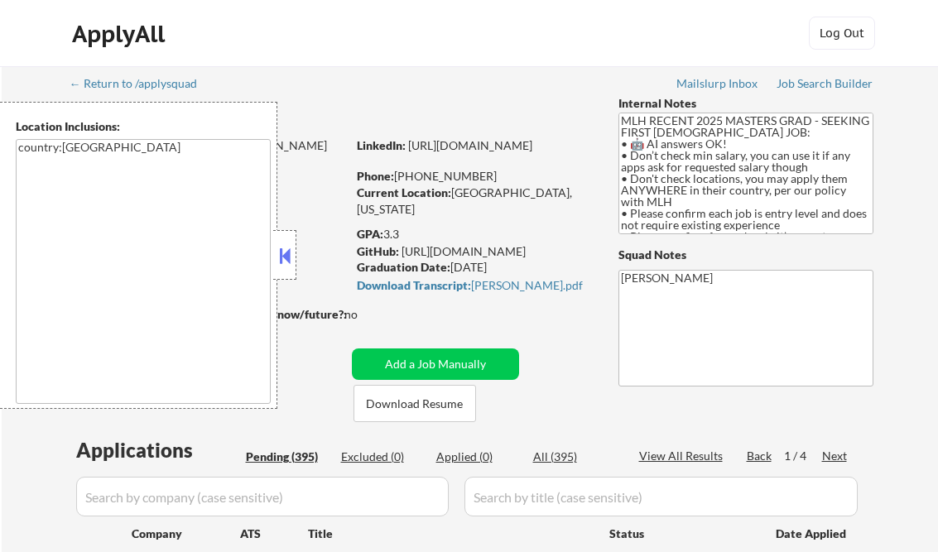
select select ""pending""
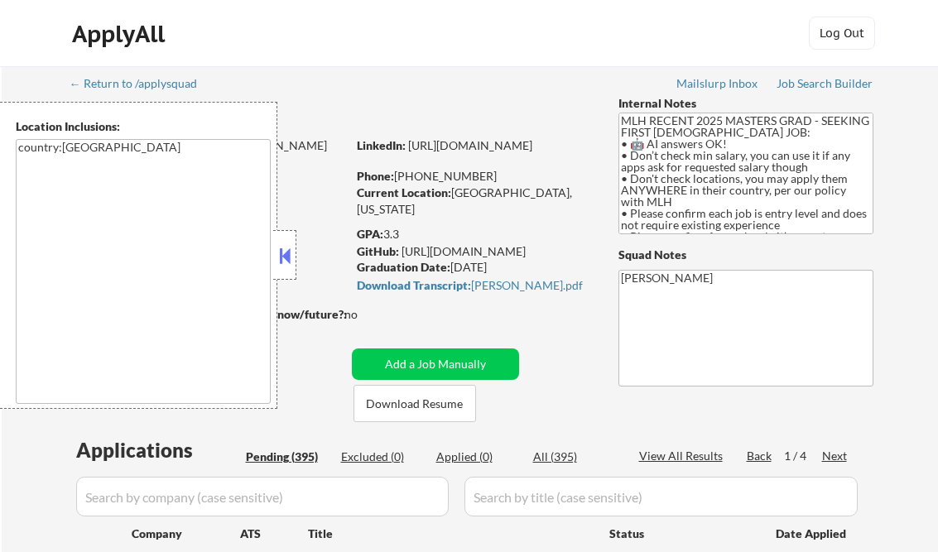
select select ""pending""
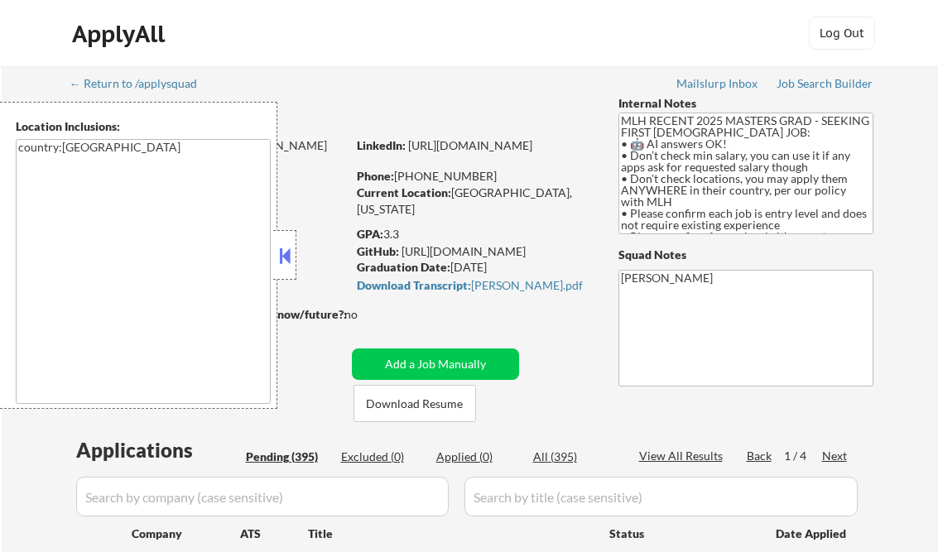
select select ""pending""
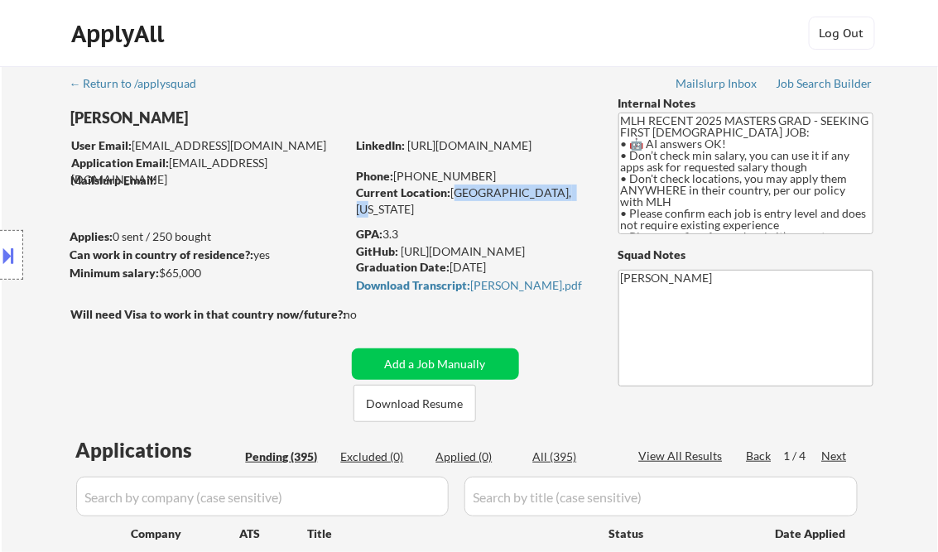
drag, startPoint x: 455, startPoint y: 194, endPoint x: 552, endPoint y: 194, distance: 97.7
click at [552, 194] on div "Current Location: Lawndale, California" at bounding box center [474, 201] width 234 height 32
